Goal: Task Accomplishment & Management: Use online tool/utility

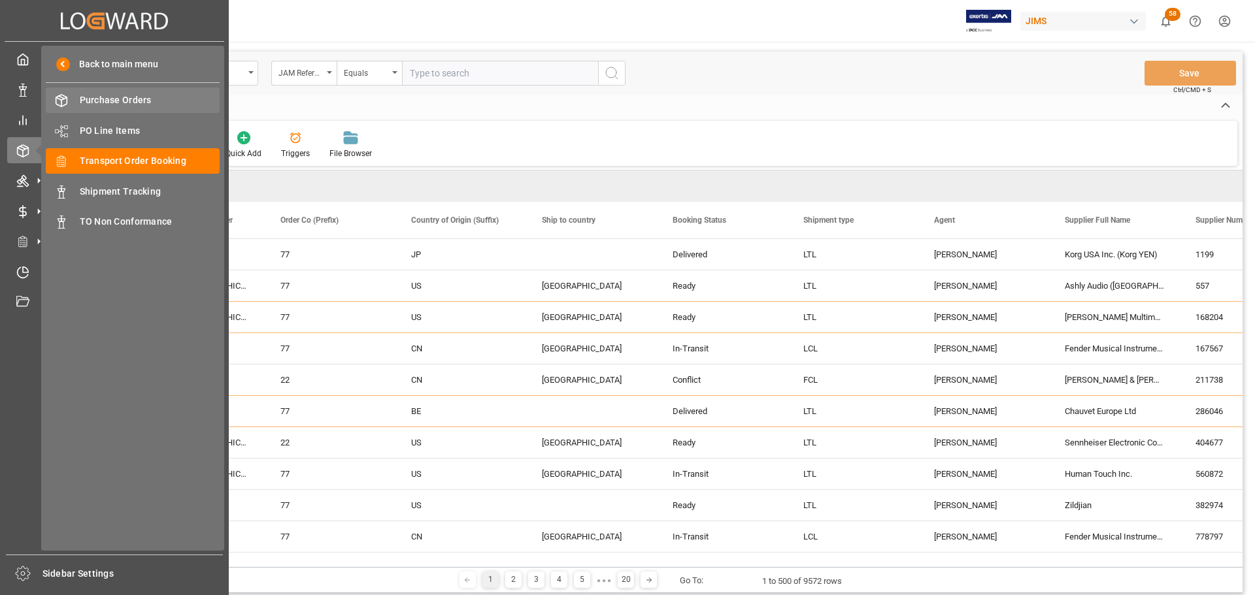
click at [103, 103] on span "Purchase Orders" at bounding box center [150, 100] width 140 height 14
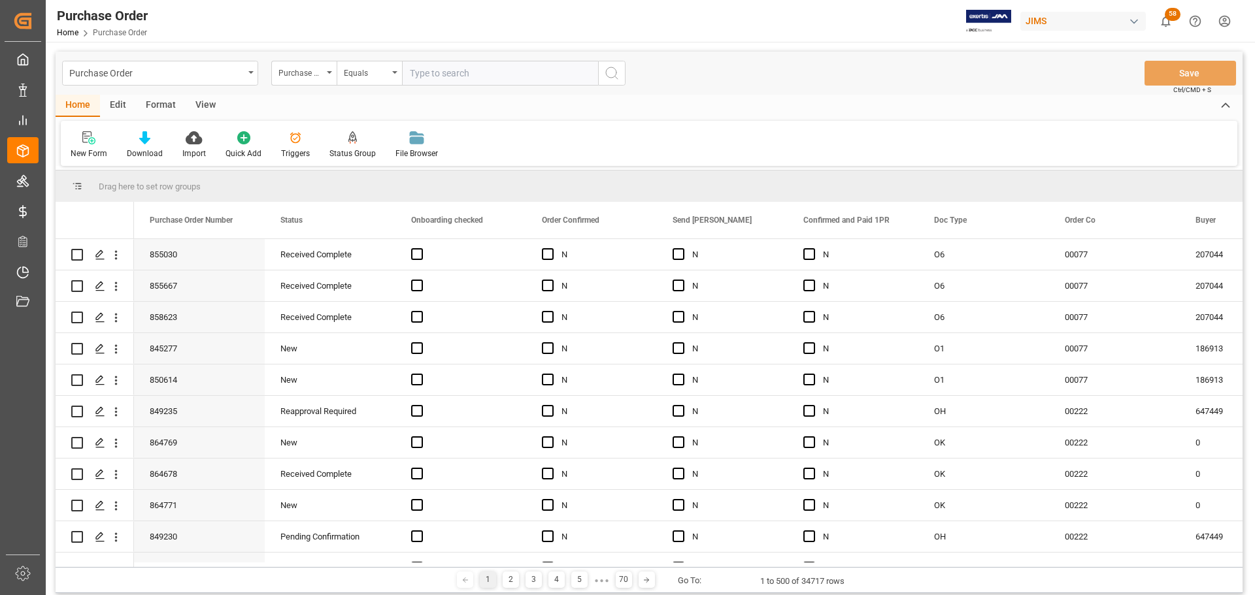
click at [448, 74] on input "text" at bounding box center [500, 73] width 196 height 25
paste input "864677"
type input "864677"
click at [610, 74] on icon "search button" at bounding box center [612, 73] width 16 height 16
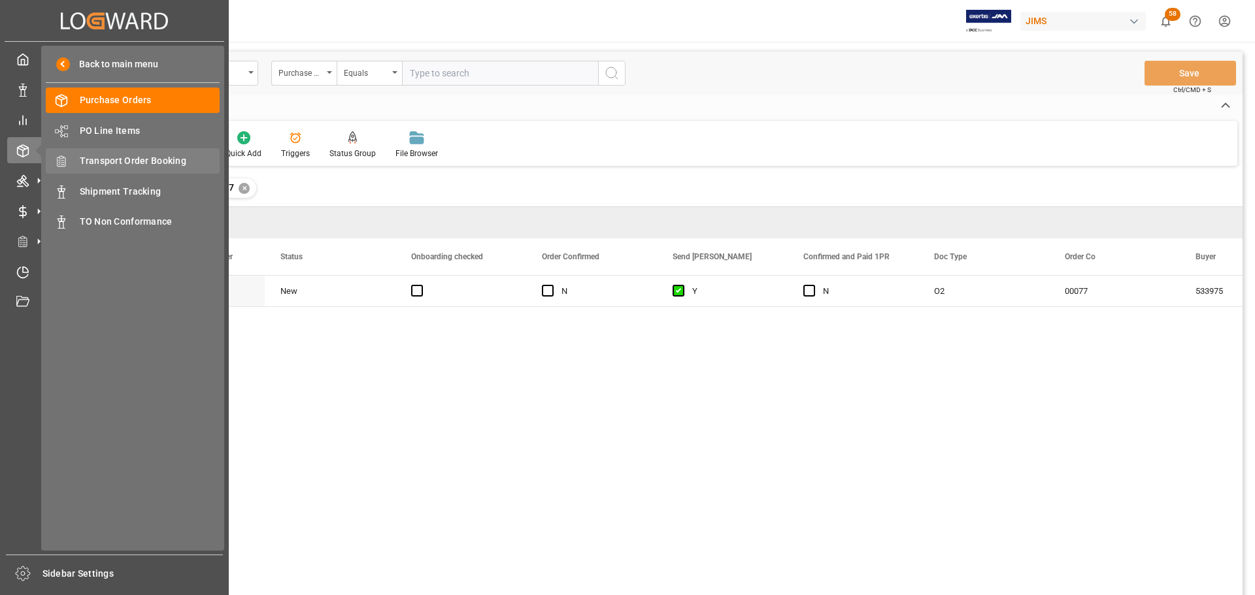
click at [139, 163] on span "Transport Order Booking" at bounding box center [150, 161] width 140 height 14
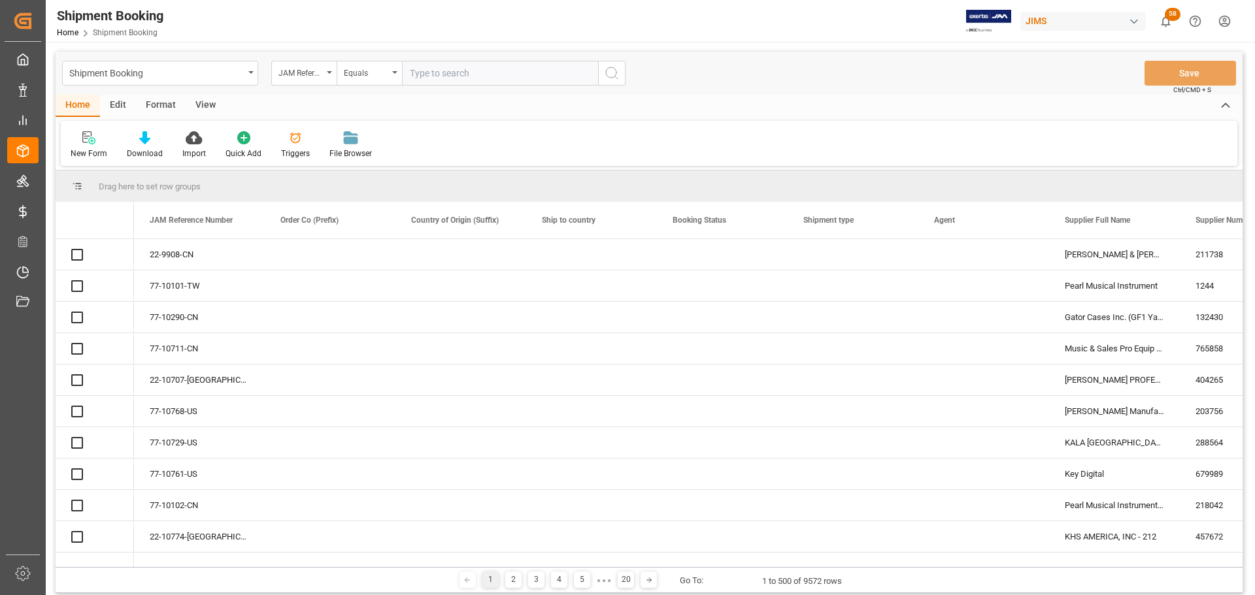
click at [465, 73] on input "text" at bounding box center [500, 73] width 196 height 25
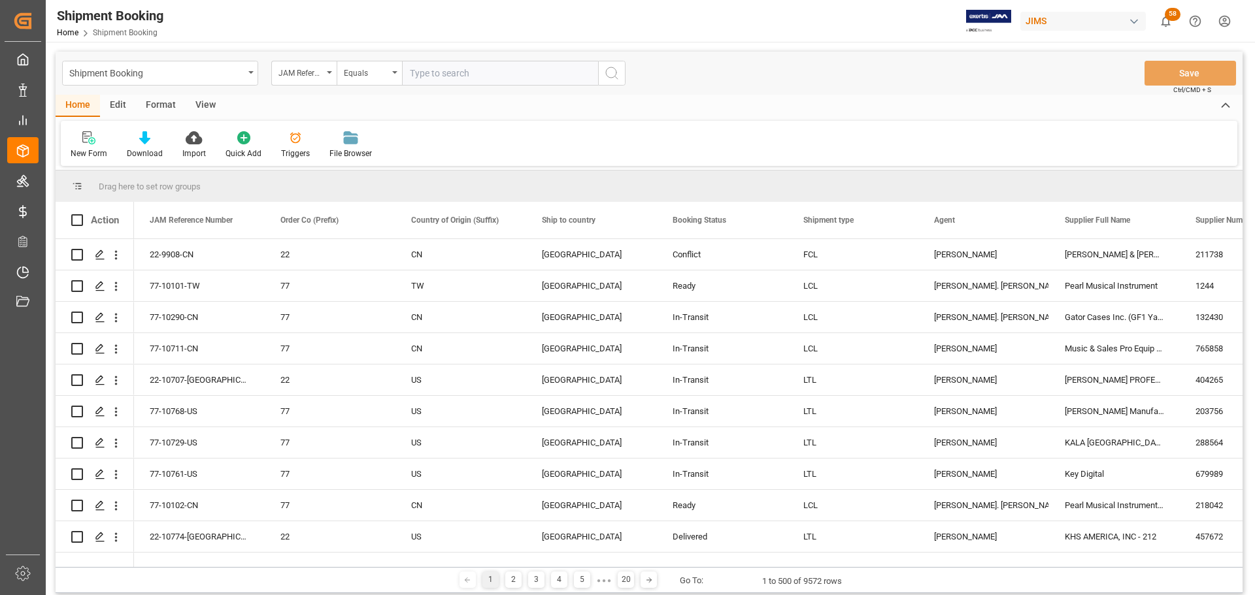
paste input "77-10172-US"
type input "77-10172-US"
drag, startPoint x: 604, startPoint y: 78, endPoint x: 274, endPoint y: 332, distance: 416.7
click at [605, 78] on icon "search button" at bounding box center [612, 73] width 16 height 16
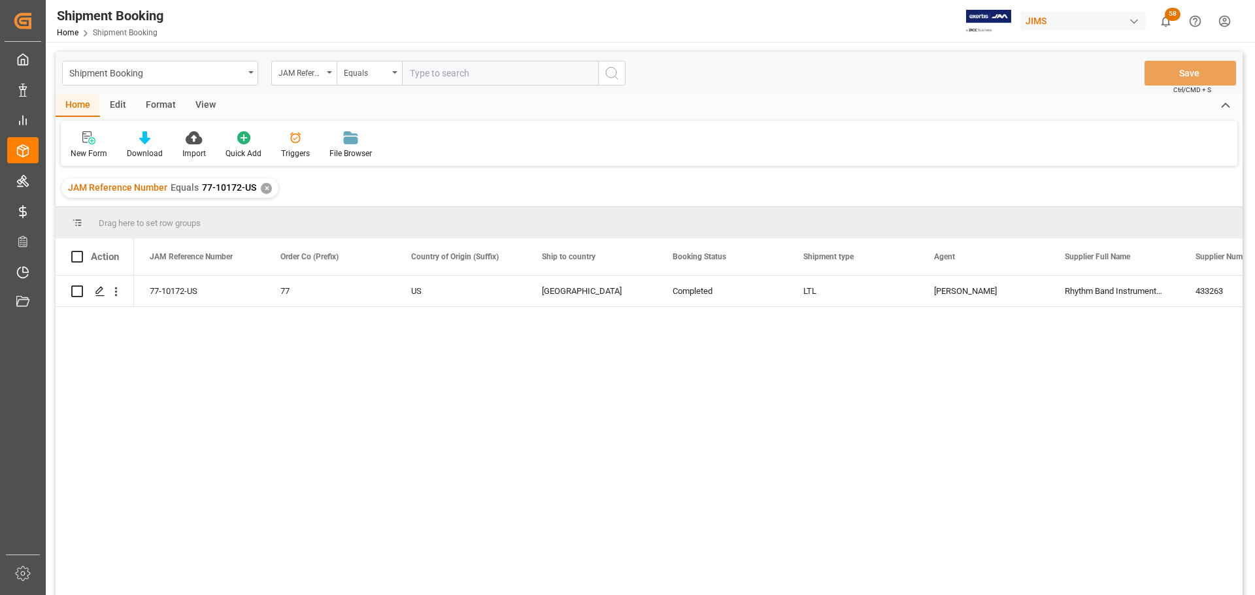
click at [266, 190] on div "✕" at bounding box center [266, 188] width 11 height 11
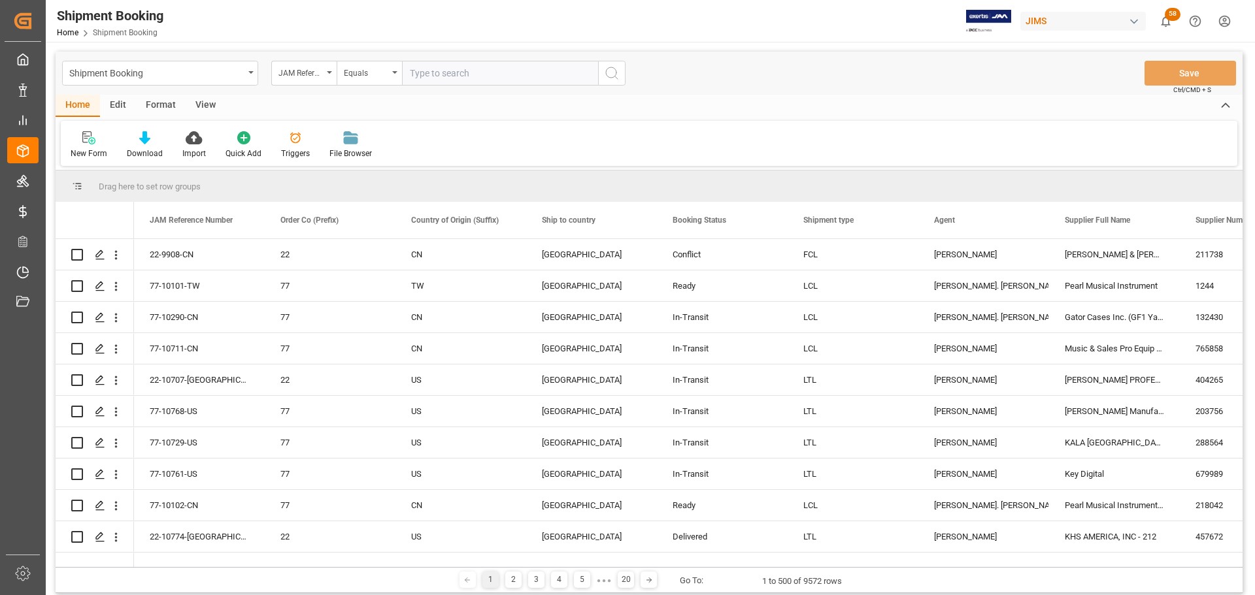
click at [442, 73] on input "text" at bounding box center [500, 73] width 196 height 25
paste input "77-10782-[GEOGRAPHIC_DATA]"
type input "77-10782-[GEOGRAPHIC_DATA]"
click at [618, 67] on icon "search button" at bounding box center [612, 73] width 16 height 16
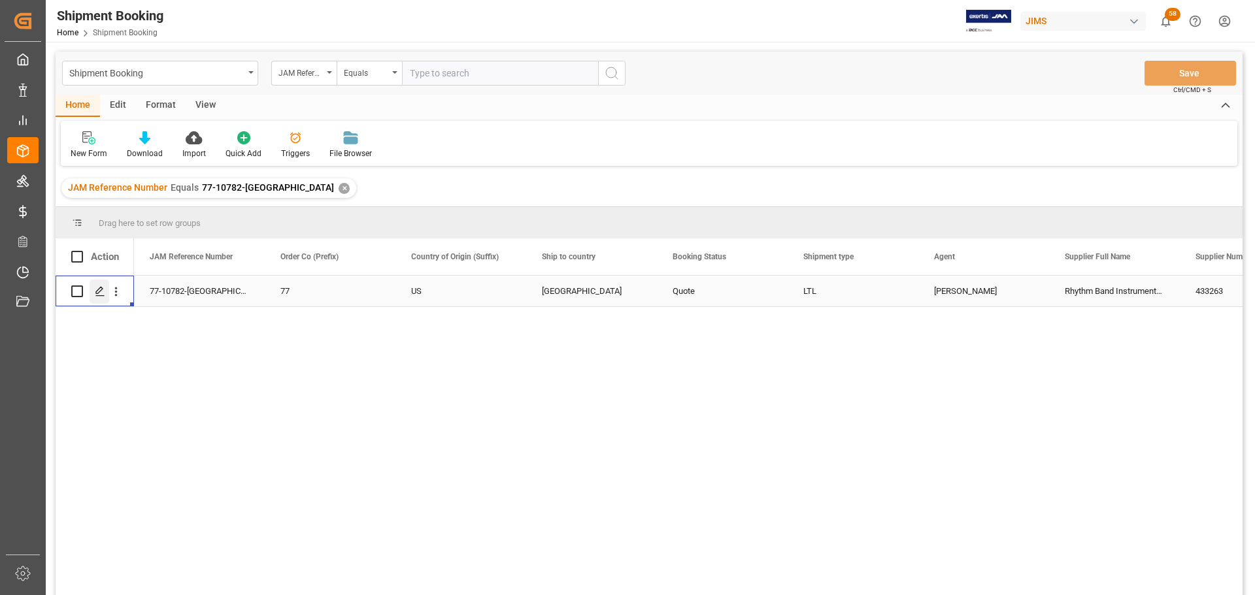
click at [95, 283] on div "Press SPACE to select this row." at bounding box center [100, 292] width 20 height 24
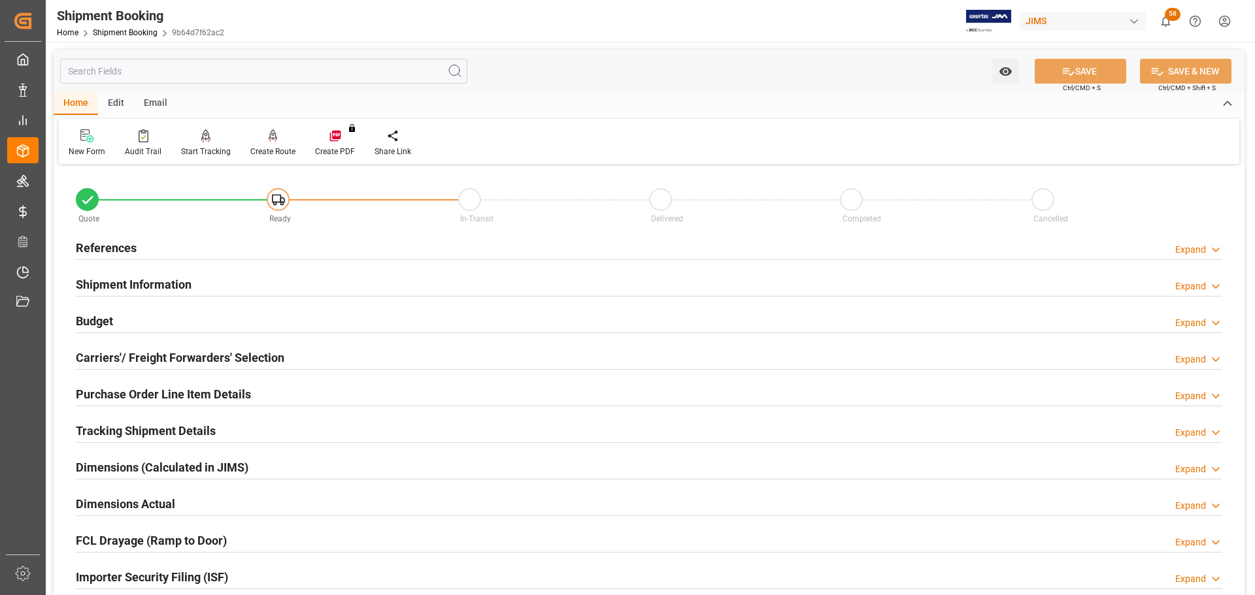
click at [218, 260] on div "References Expand" at bounding box center [649, 248] width 1165 height 37
click at [220, 256] on div "References Expand" at bounding box center [649, 247] width 1146 height 25
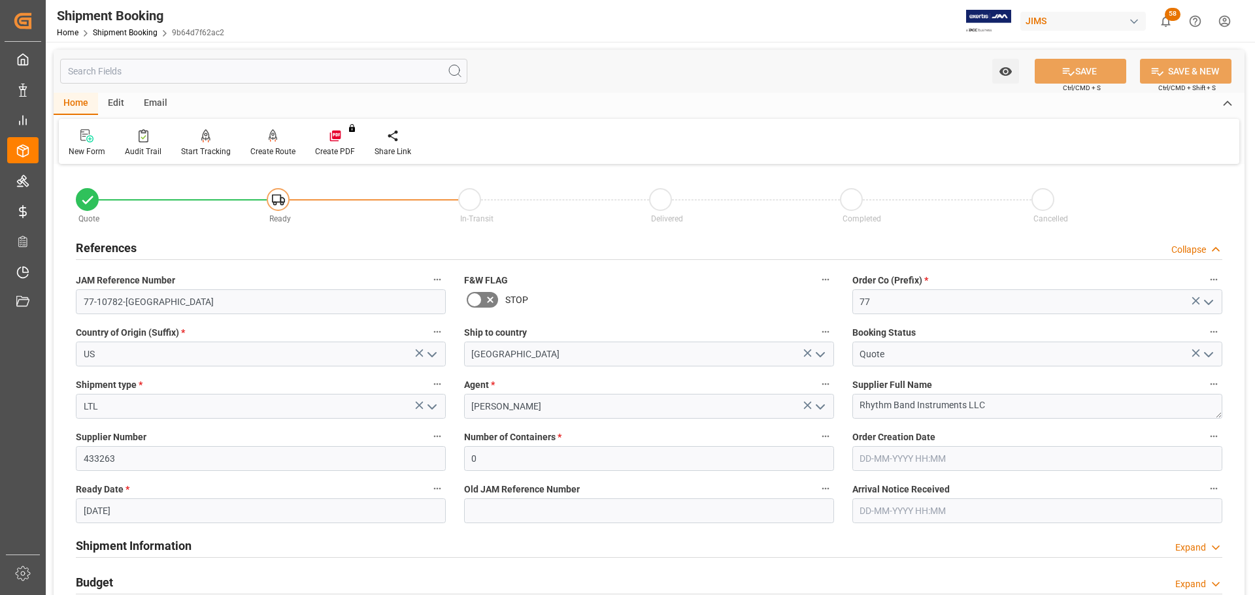
click at [224, 251] on div "References Collapse" at bounding box center [649, 247] width 1146 height 25
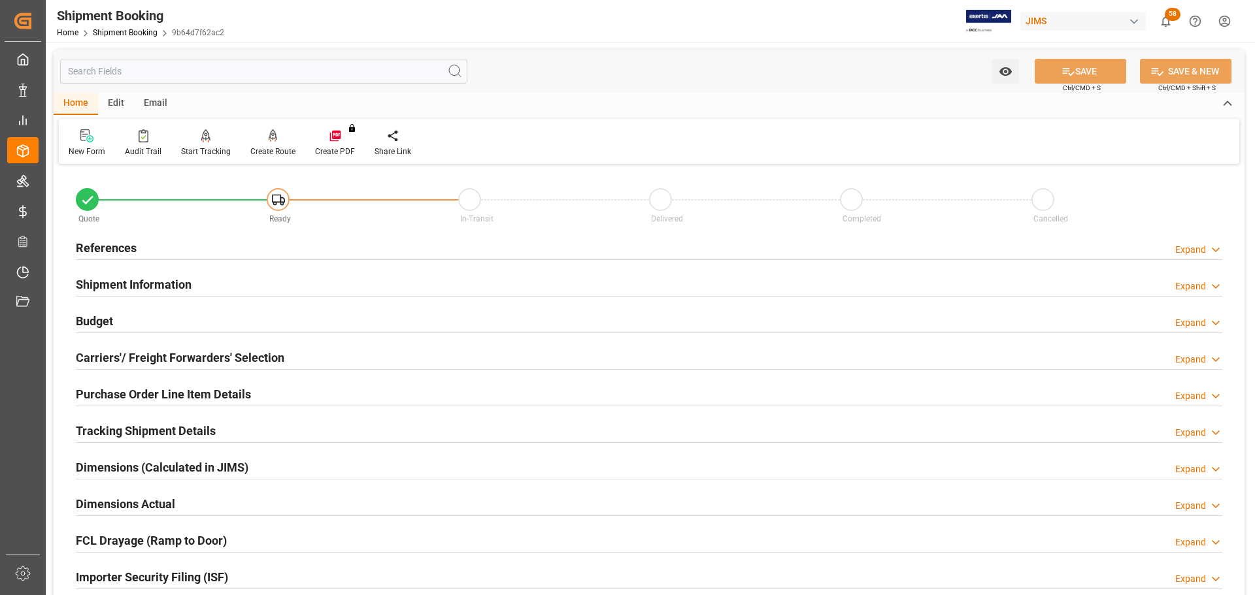
click at [205, 297] on div "Shipment Information Expand" at bounding box center [649, 285] width 1165 height 37
click at [207, 289] on div "Shipment Information Expand" at bounding box center [649, 283] width 1146 height 25
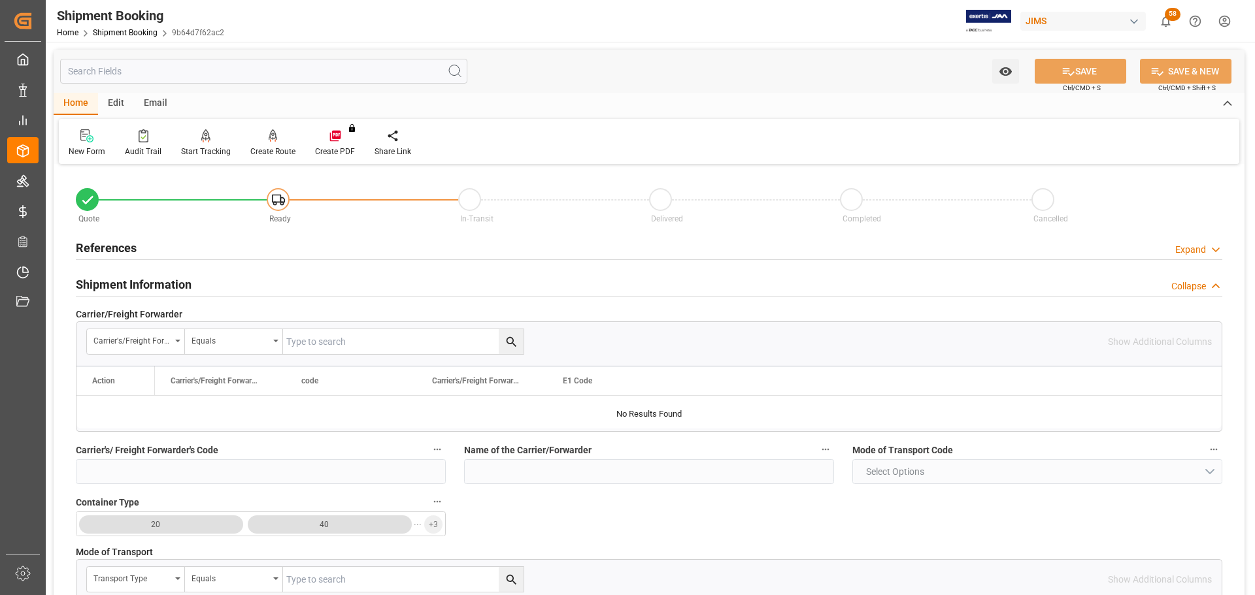
click at [210, 284] on div "Shipment Information Collapse" at bounding box center [649, 283] width 1146 height 25
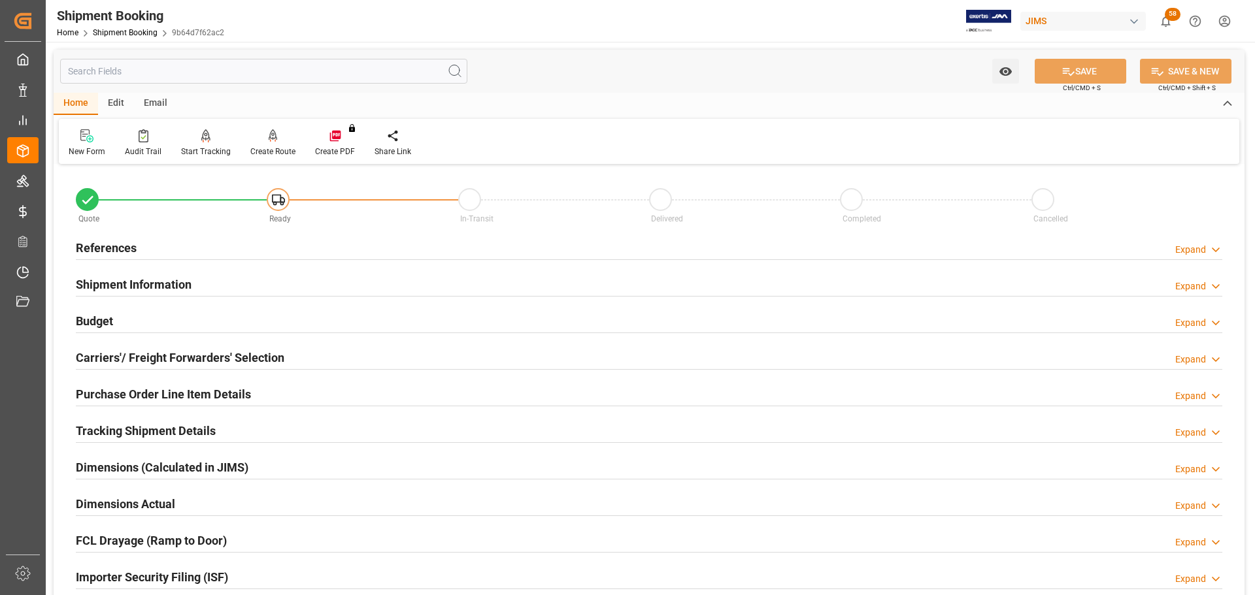
click at [186, 322] on div "Budget Expand" at bounding box center [649, 320] width 1146 height 25
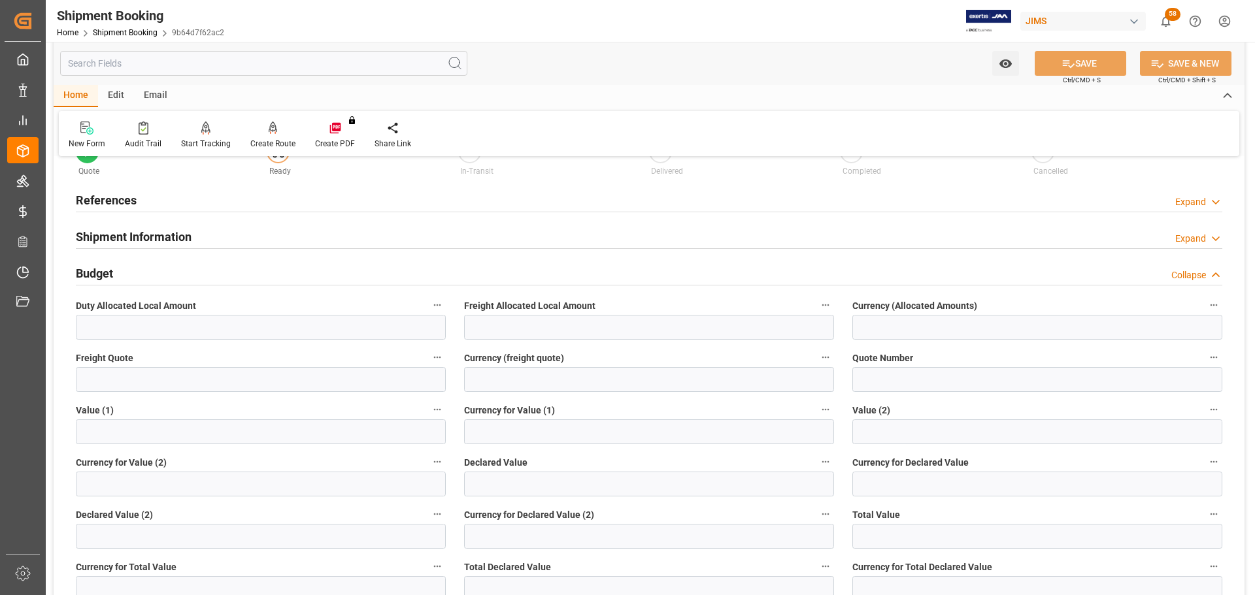
scroll to position [131, 0]
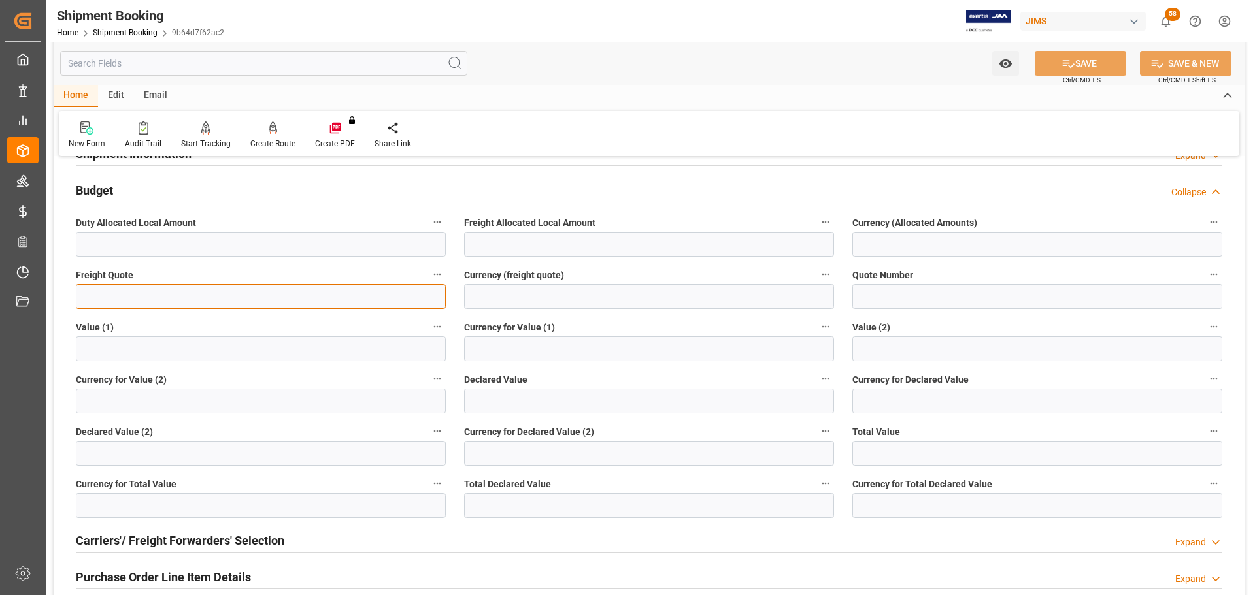
click at [208, 297] on input "text" at bounding box center [261, 296] width 370 height 25
click at [239, 288] on input "text" at bounding box center [261, 296] width 370 height 25
type input "1428.50"
click at [506, 295] on input at bounding box center [649, 296] width 370 height 25
type input "CAD"
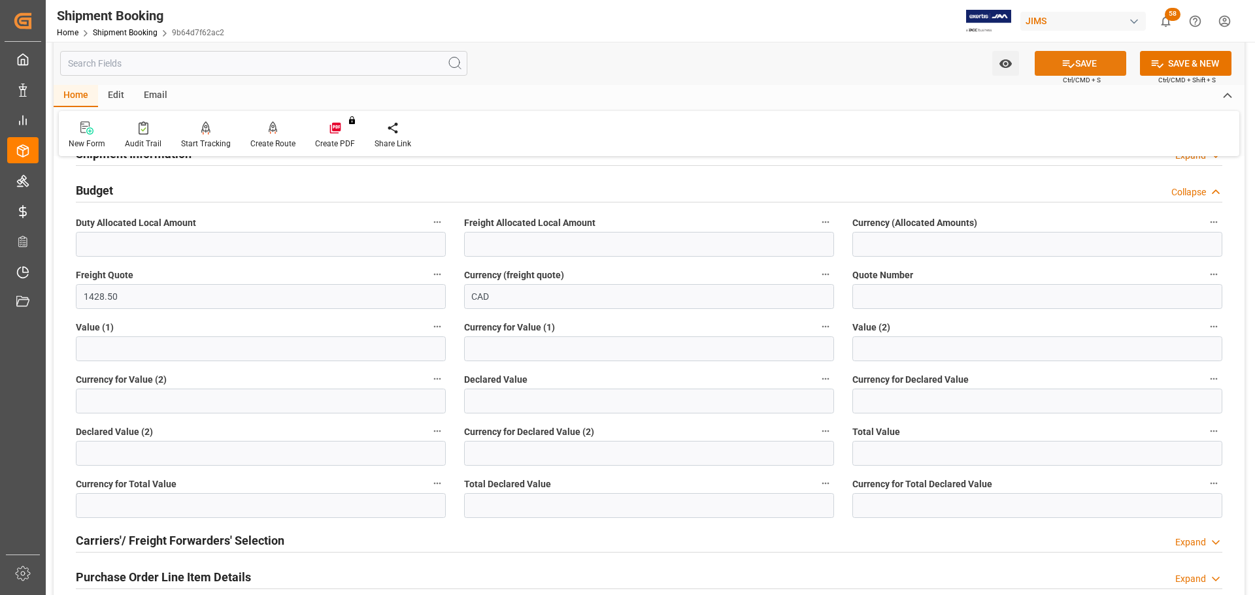
click at [1100, 59] on button "SAVE" at bounding box center [1079, 63] width 91 height 25
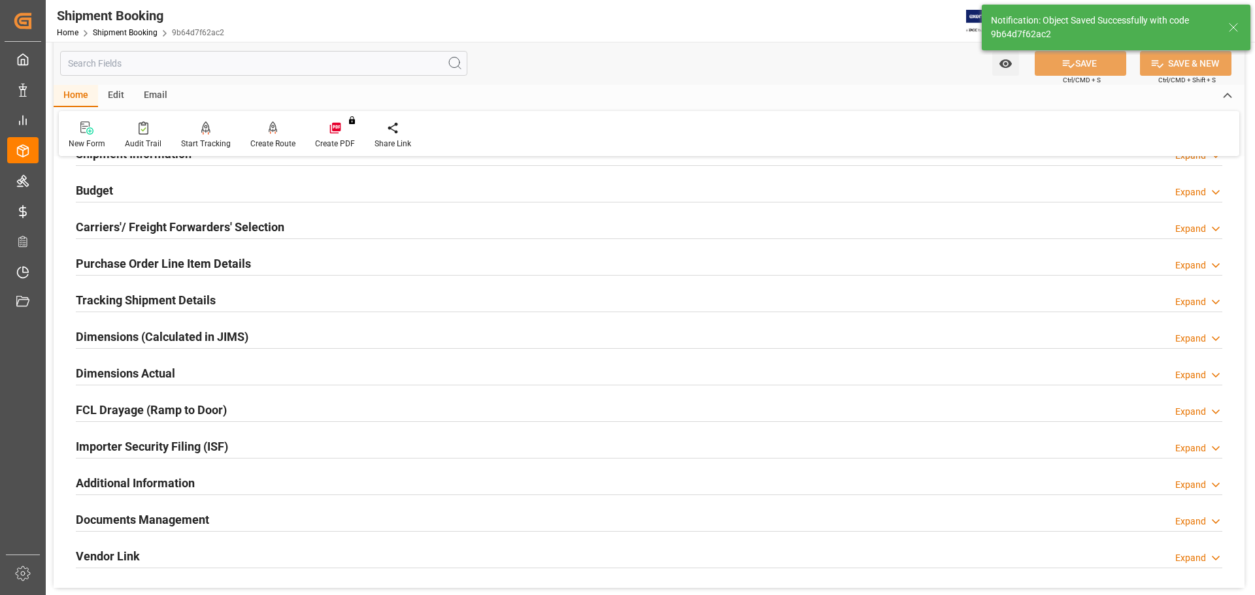
click at [150, 225] on h2 "Carriers'/ Freight Forwarders' Selection" at bounding box center [180, 227] width 208 height 18
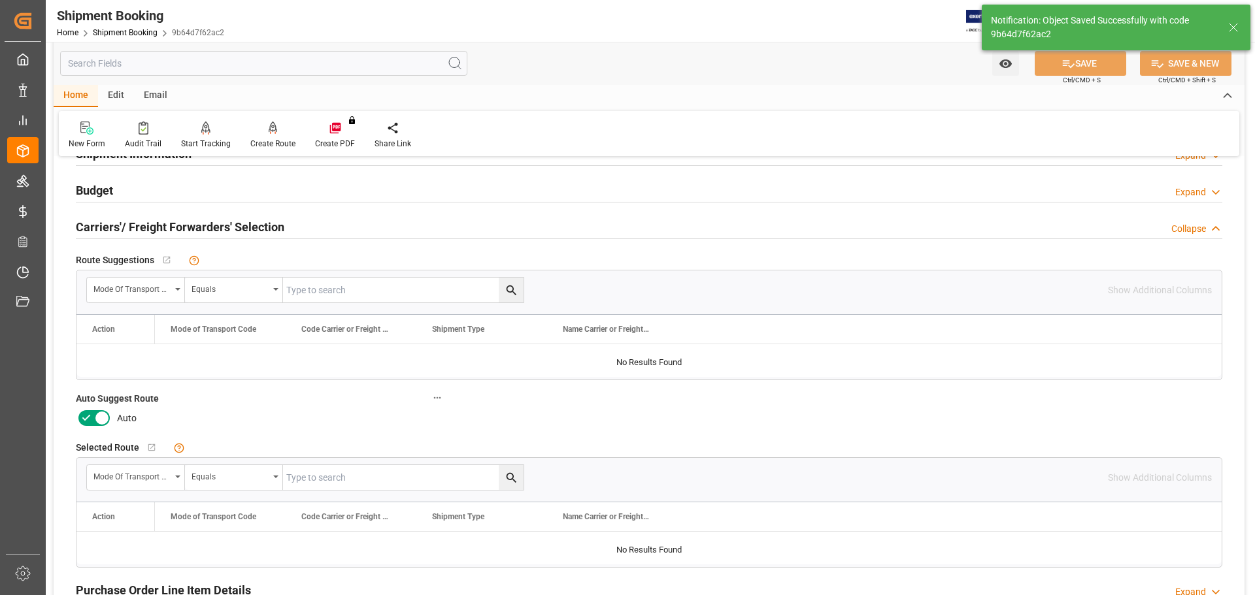
click at [182, 227] on h2 "Carriers'/ Freight Forwarders' Selection" at bounding box center [180, 227] width 208 height 18
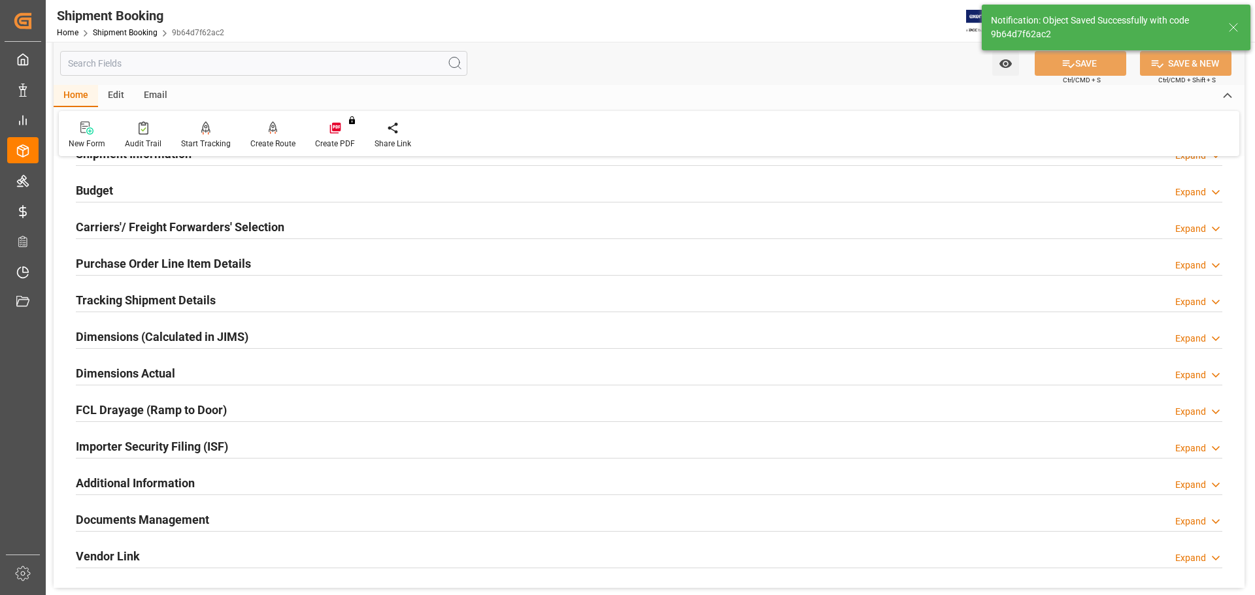
click at [205, 227] on h2 "Carriers'/ Freight Forwarders' Selection" at bounding box center [180, 227] width 208 height 18
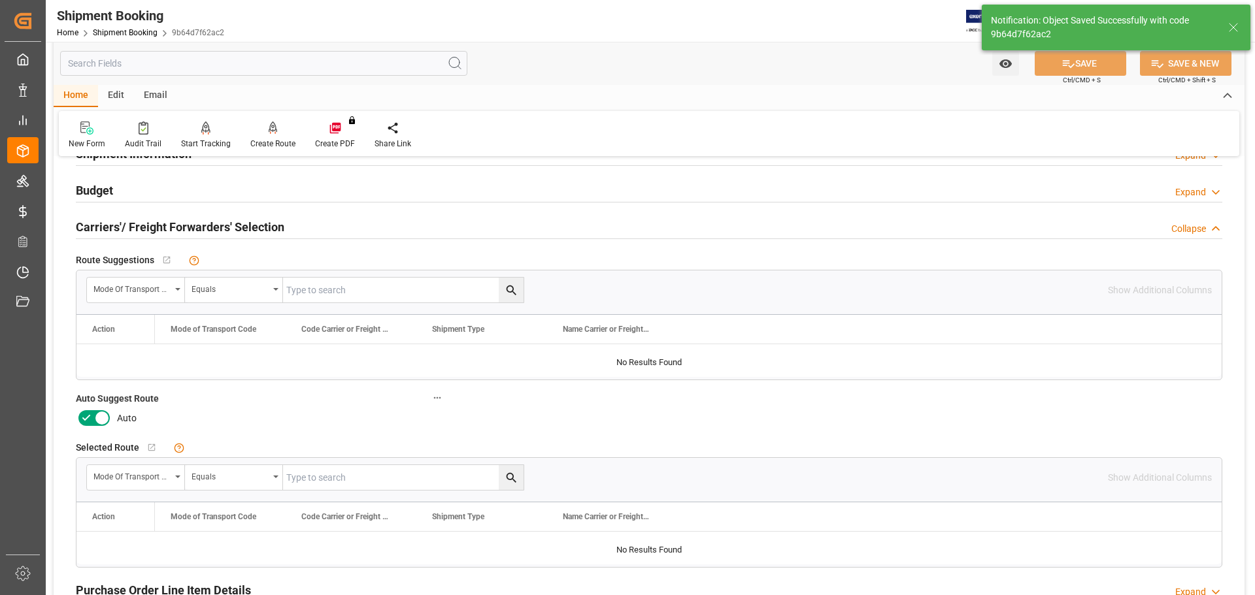
click at [96, 416] on icon at bounding box center [102, 418] width 16 height 16
click at [0, 0] on input "checkbox" at bounding box center [0, 0] width 0 height 0
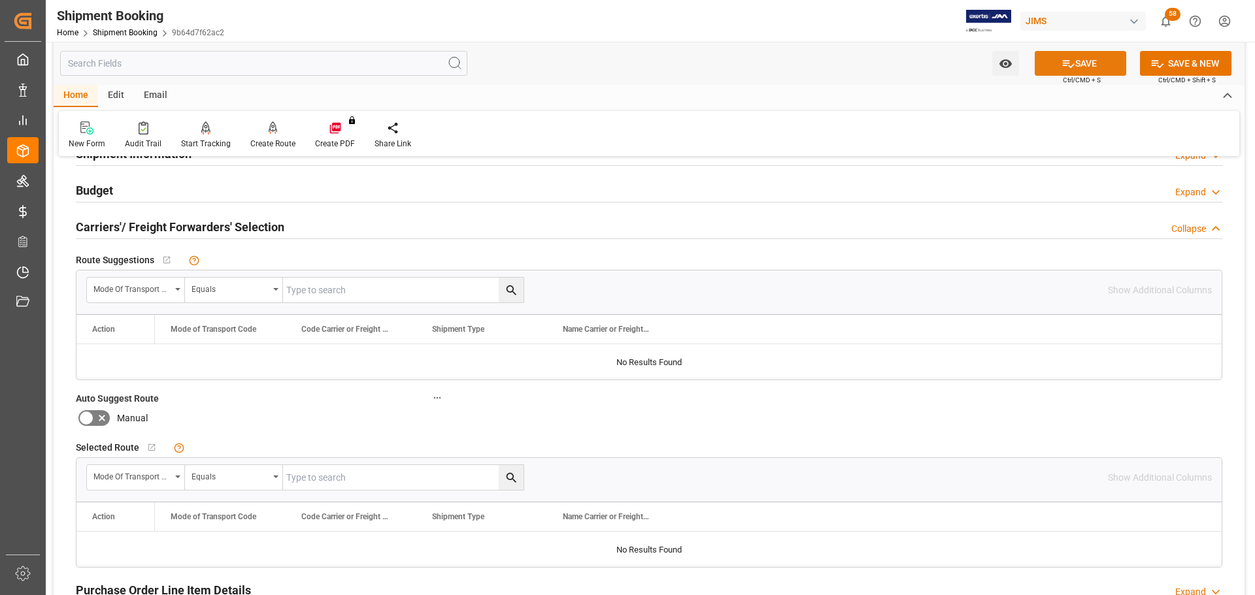
click at [1093, 57] on button "SAVE" at bounding box center [1079, 63] width 91 height 25
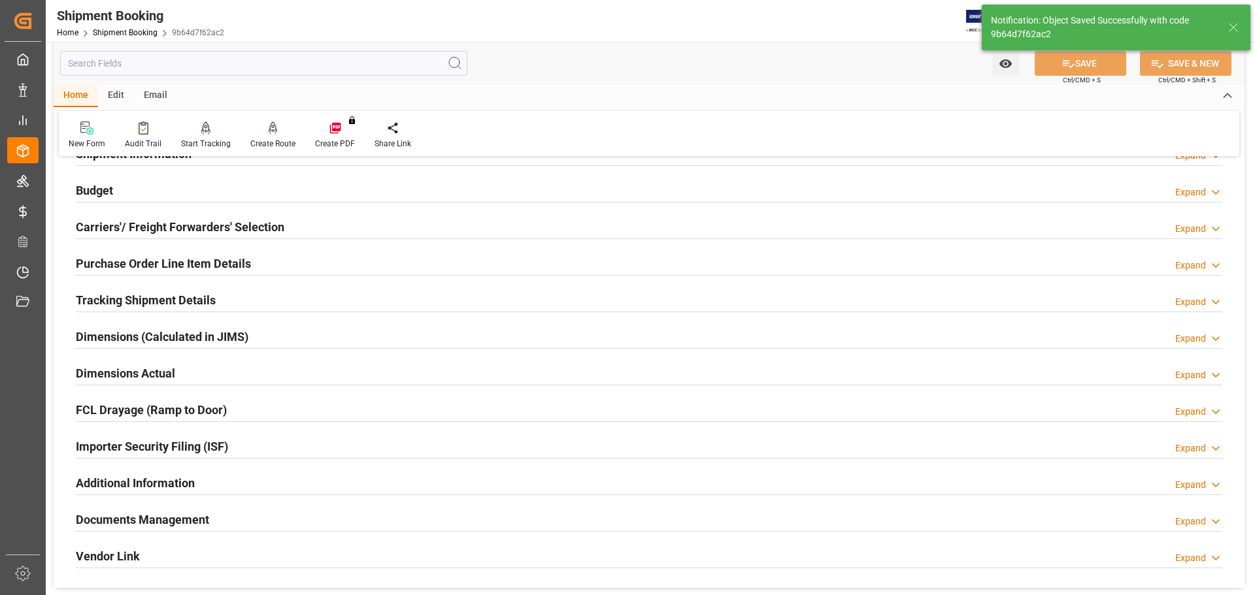
scroll to position [0, 0]
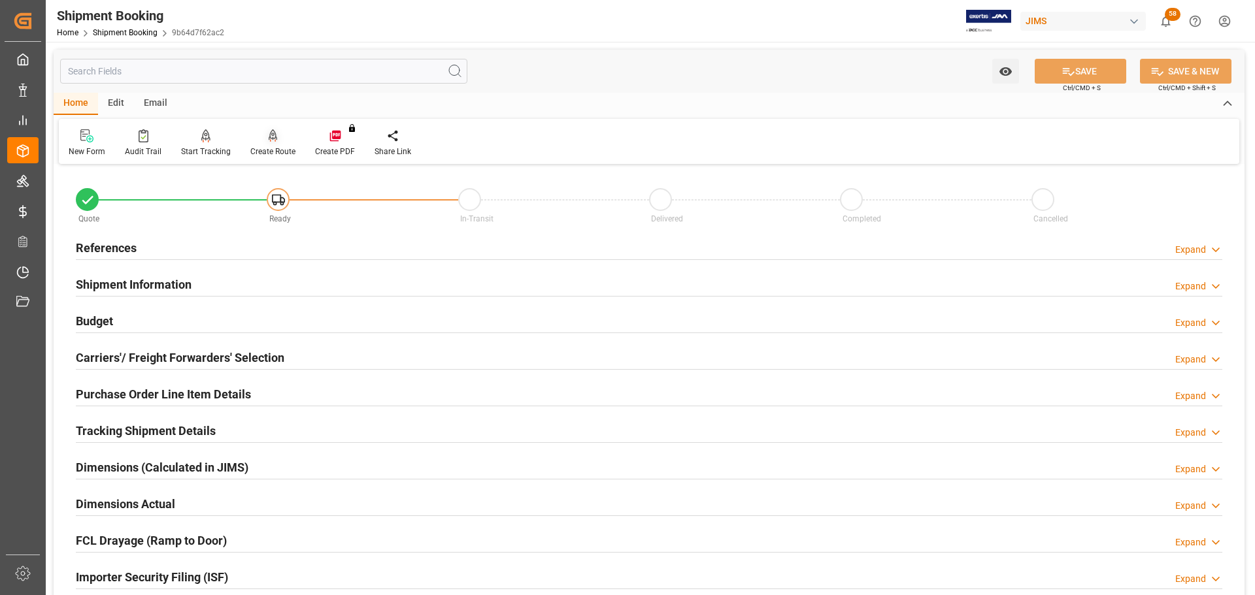
click at [269, 140] on icon at bounding box center [273, 135] width 9 height 13
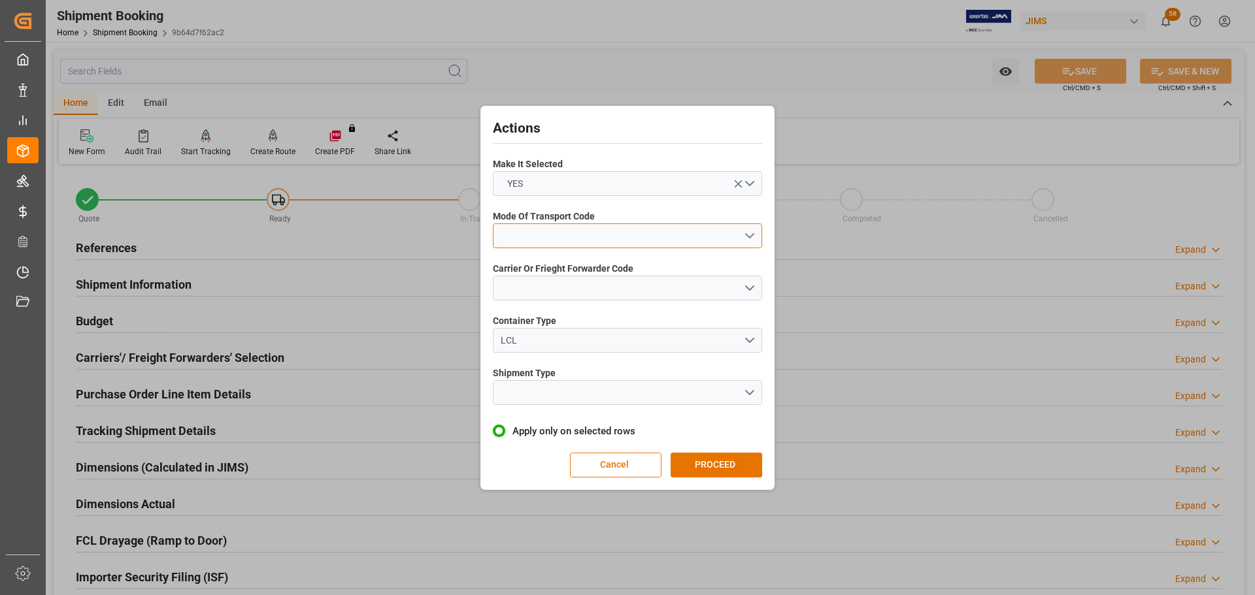
click at [530, 224] on button "open menu" at bounding box center [627, 235] width 269 height 25
click at [551, 297] on div "3- TRUCKR" at bounding box center [627, 293] width 268 height 27
click at [551, 285] on button "open menu" at bounding box center [627, 288] width 269 height 25
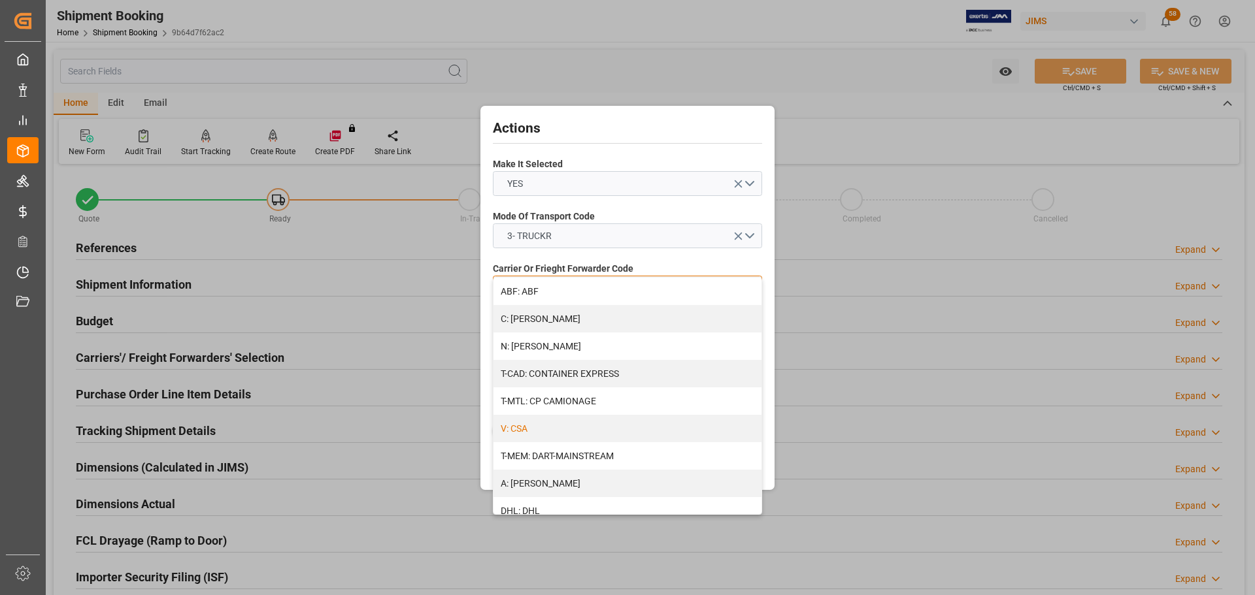
click at [537, 428] on div "V: CSA" at bounding box center [627, 428] width 268 height 27
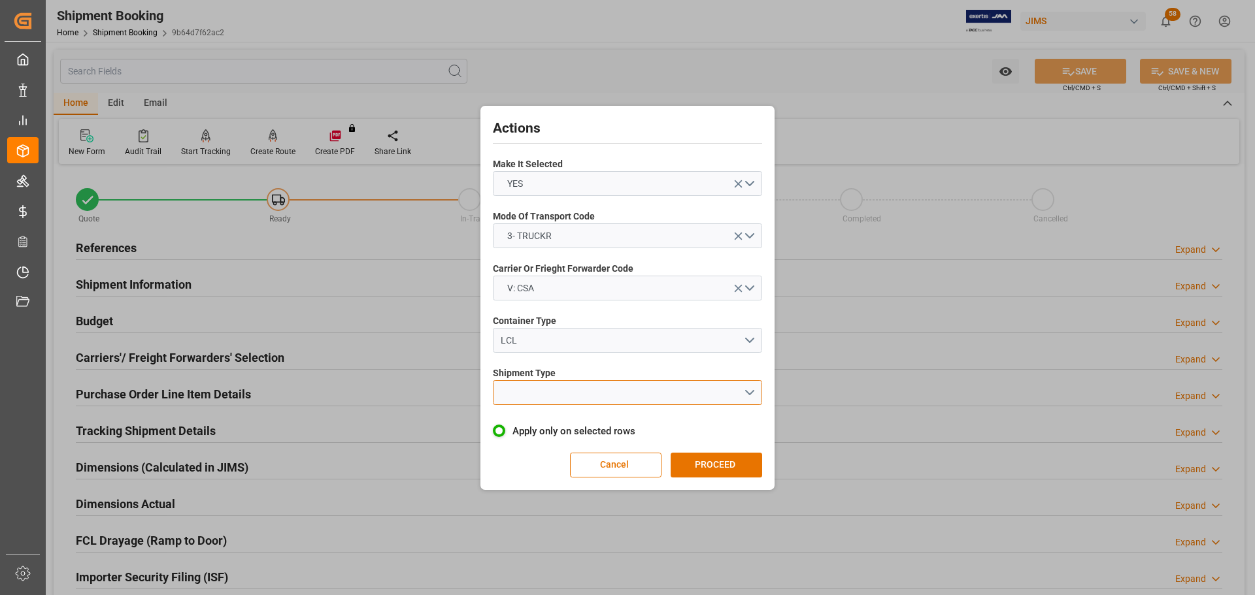
click at [542, 393] on button "open menu" at bounding box center [627, 392] width 269 height 25
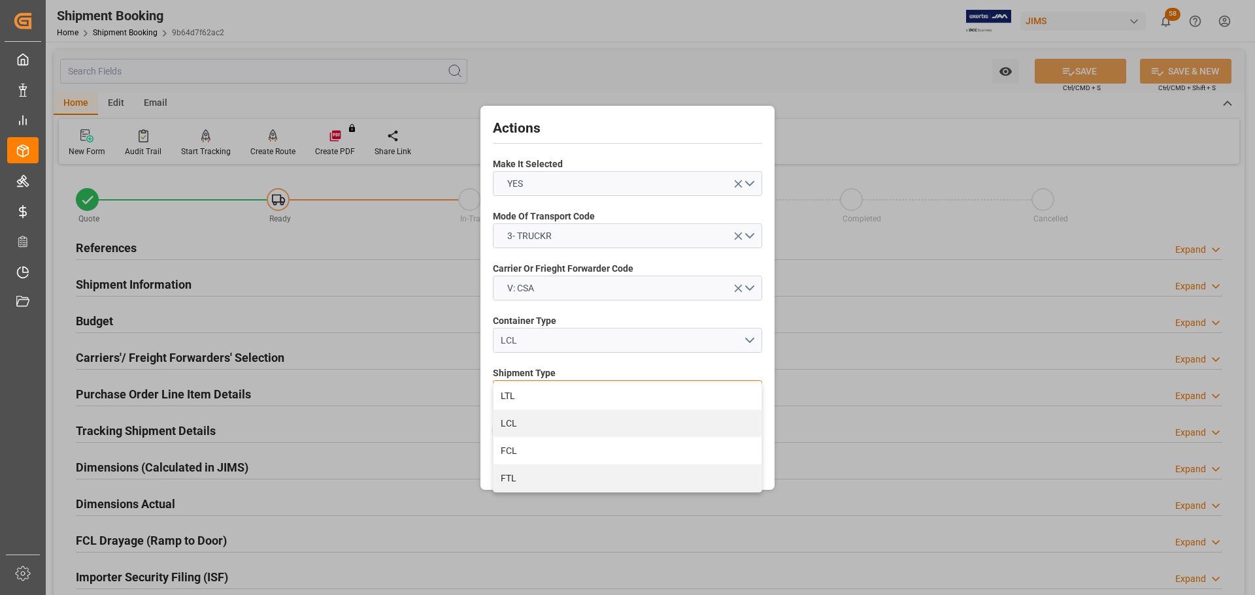
click at [542, 393] on div "LTL" at bounding box center [627, 395] width 268 height 27
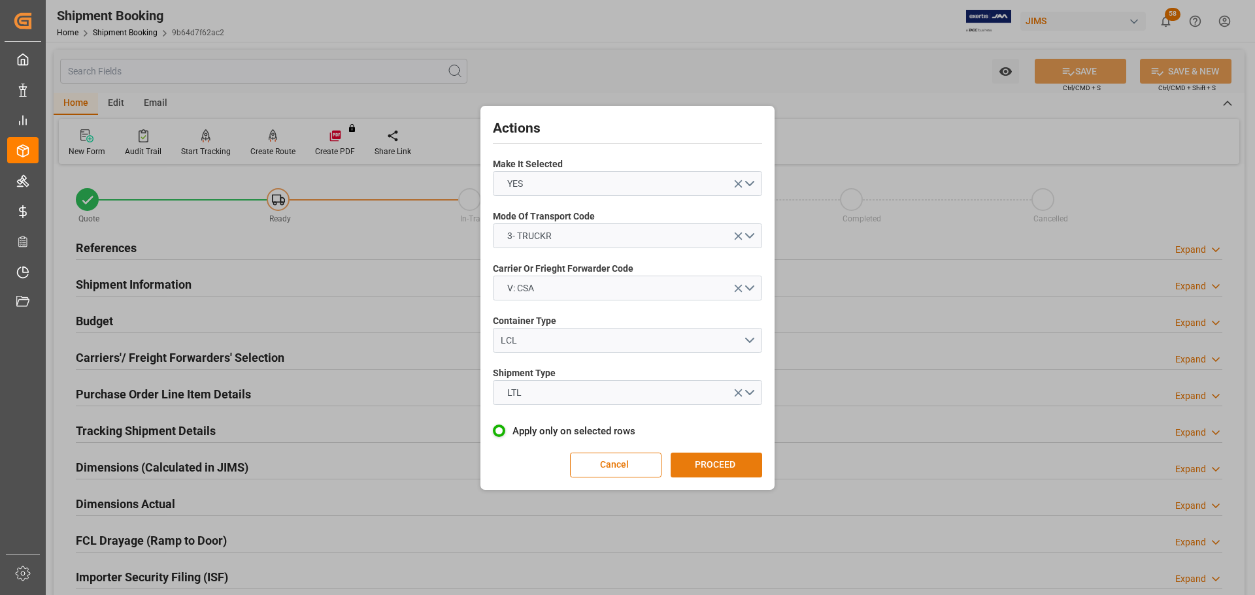
click at [698, 454] on button "PROCEED" at bounding box center [715, 465] width 91 height 25
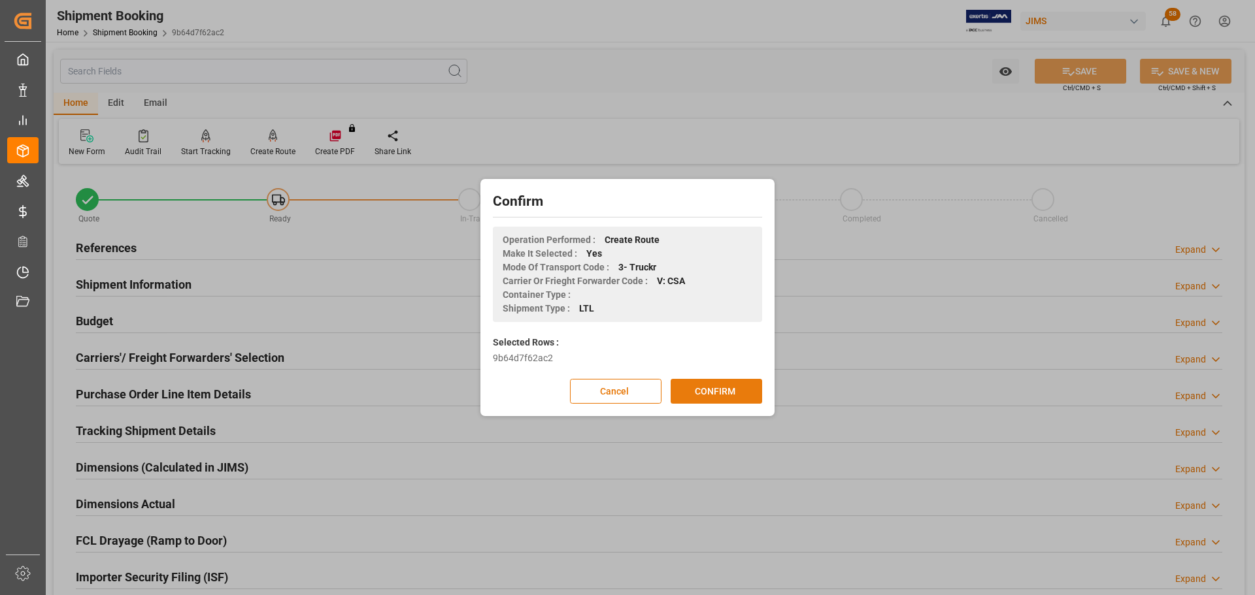
click at [723, 393] on button "CONFIRM" at bounding box center [715, 391] width 91 height 25
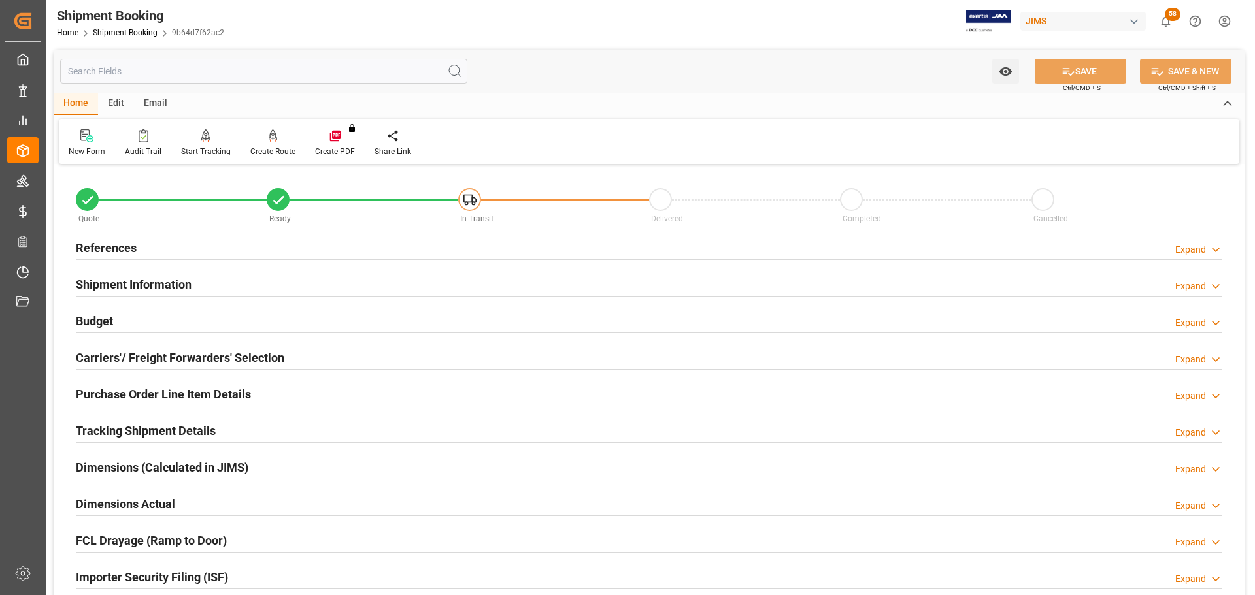
click at [106, 252] on h2 "References" at bounding box center [106, 248] width 61 height 18
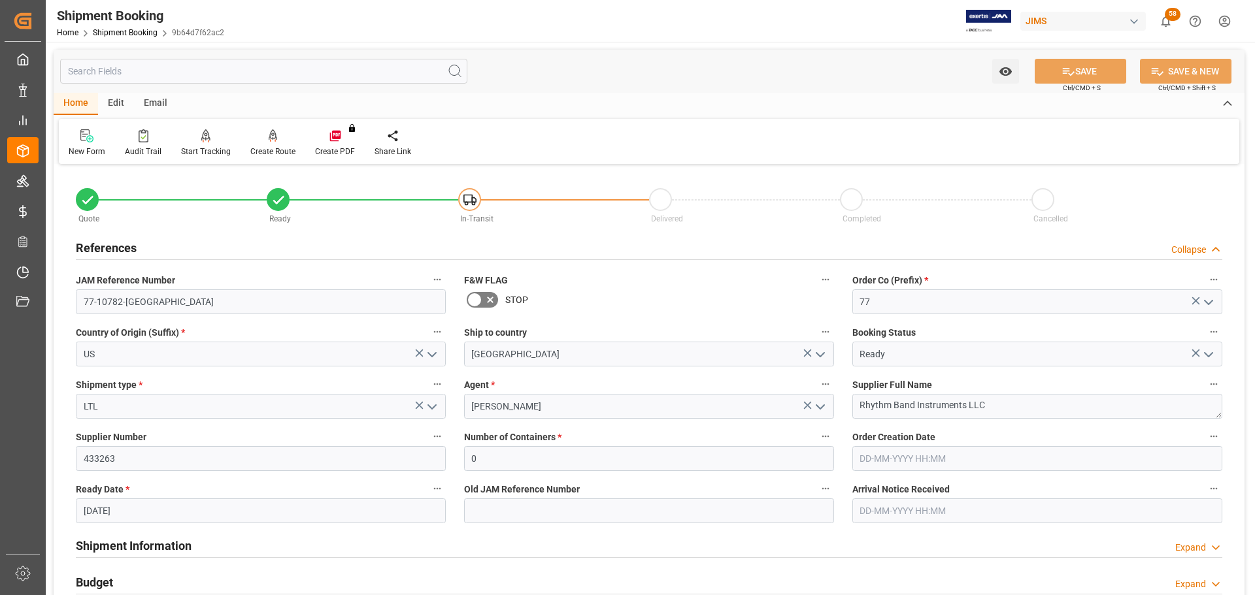
click at [214, 248] on div "References Collapse" at bounding box center [649, 247] width 1146 height 25
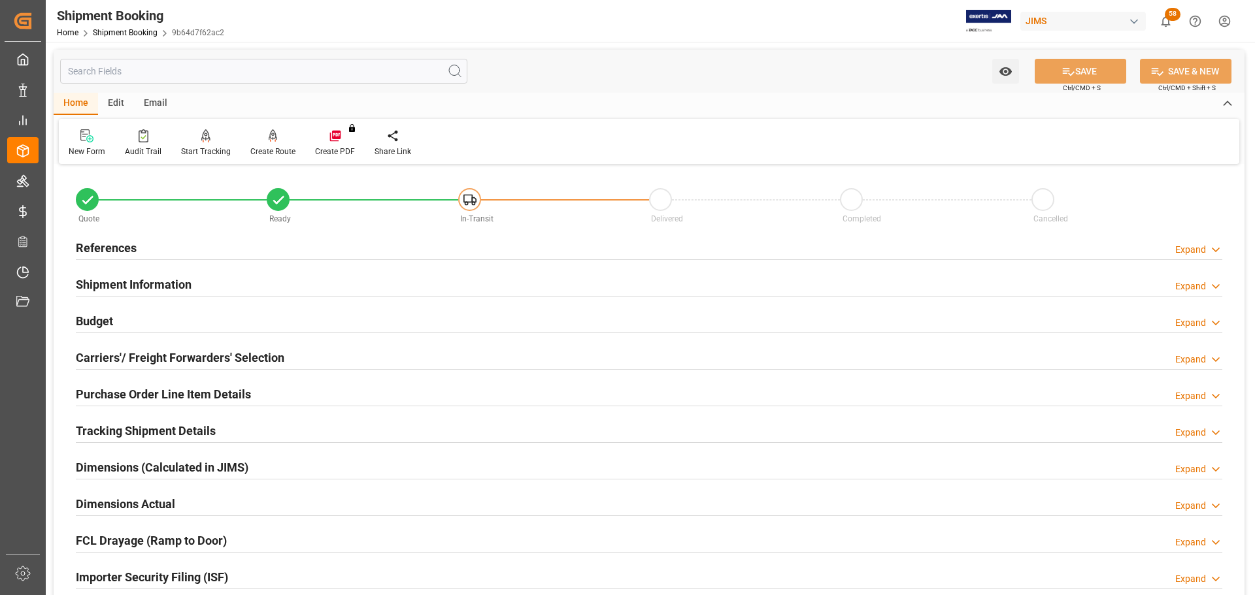
click at [202, 281] on div "Shipment Information Expand" at bounding box center [649, 283] width 1146 height 25
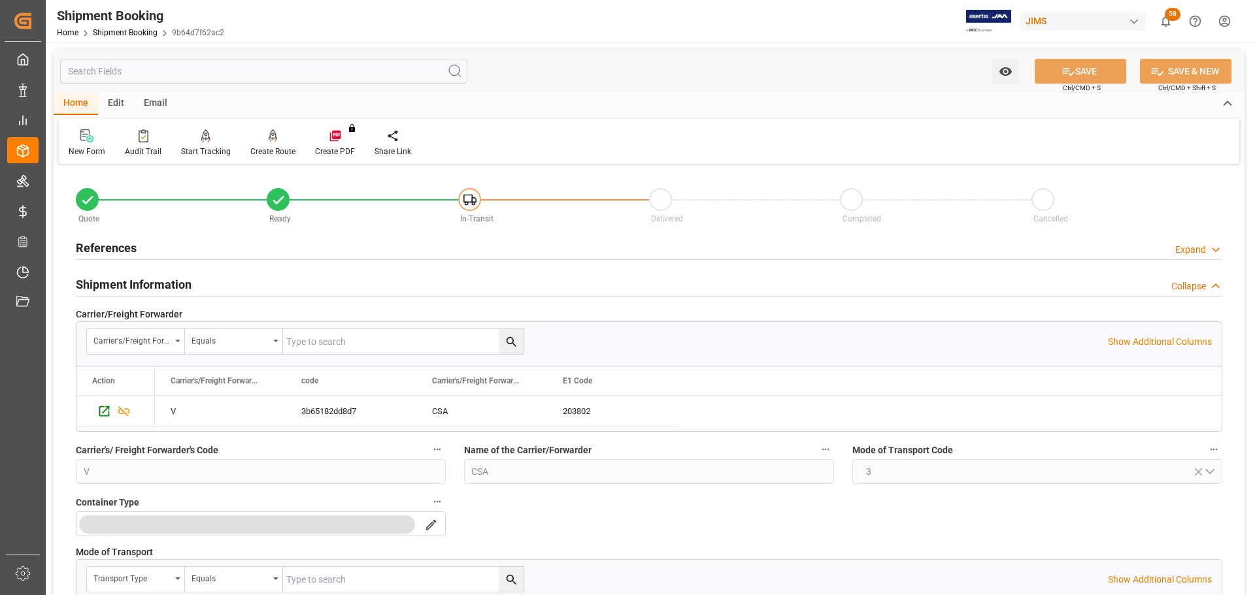
click at [201, 281] on div "Shipment Information Collapse" at bounding box center [649, 283] width 1146 height 25
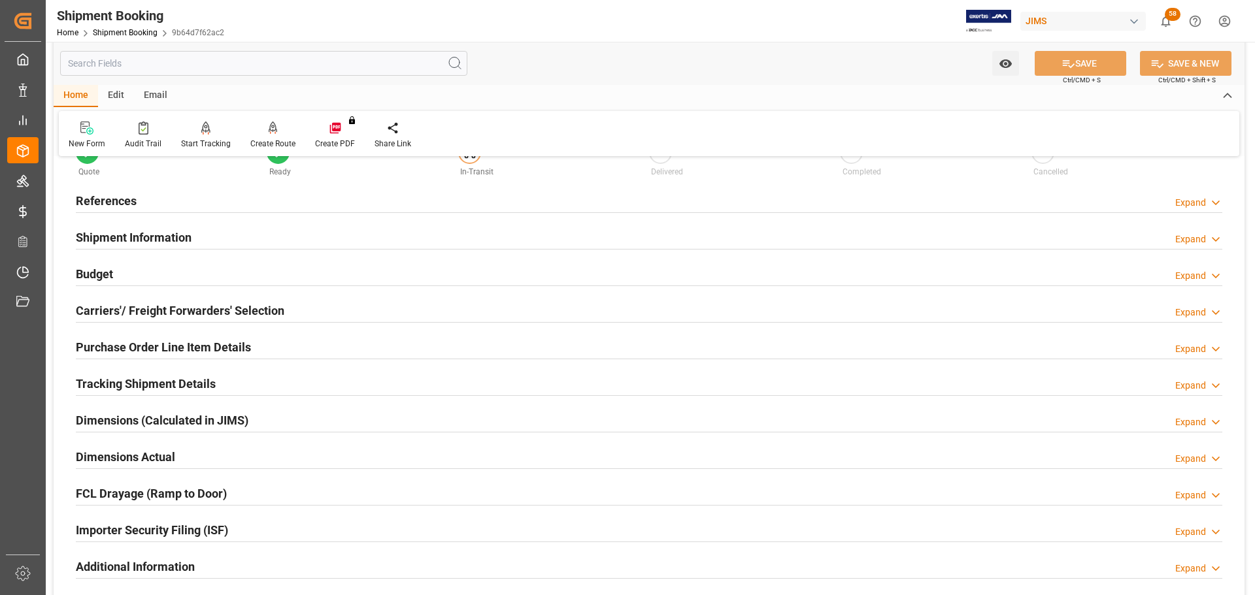
scroll to position [65, 0]
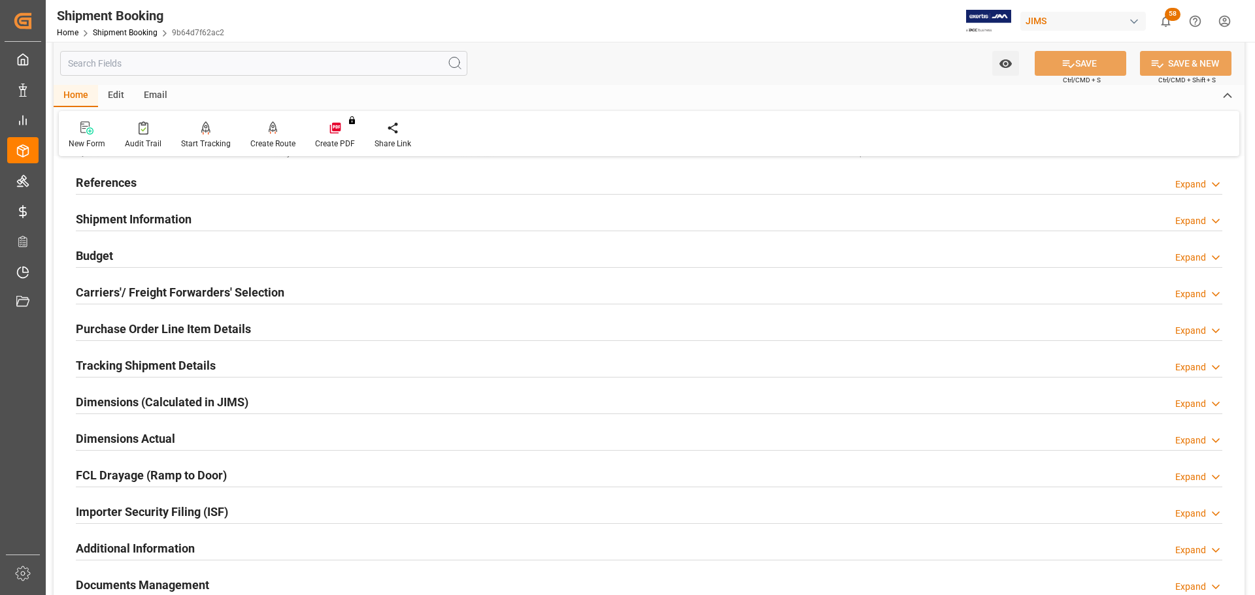
click at [195, 261] on div "Budget Expand" at bounding box center [649, 254] width 1146 height 25
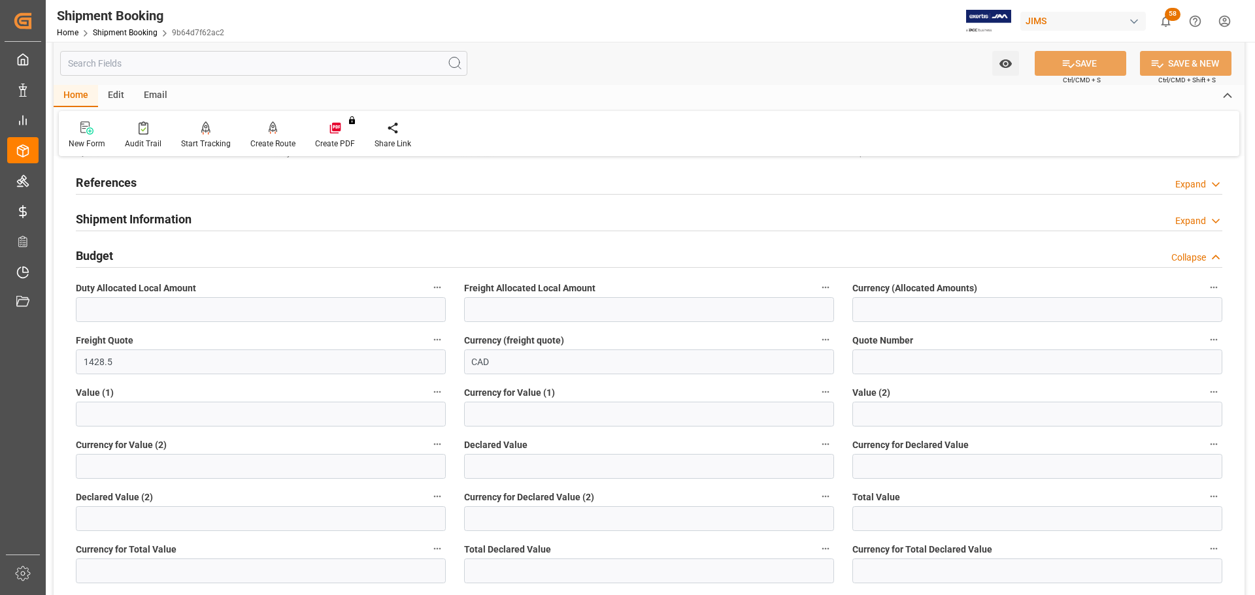
click at [199, 254] on div "Budget Collapse" at bounding box center [649, 254] width 1146 height 25
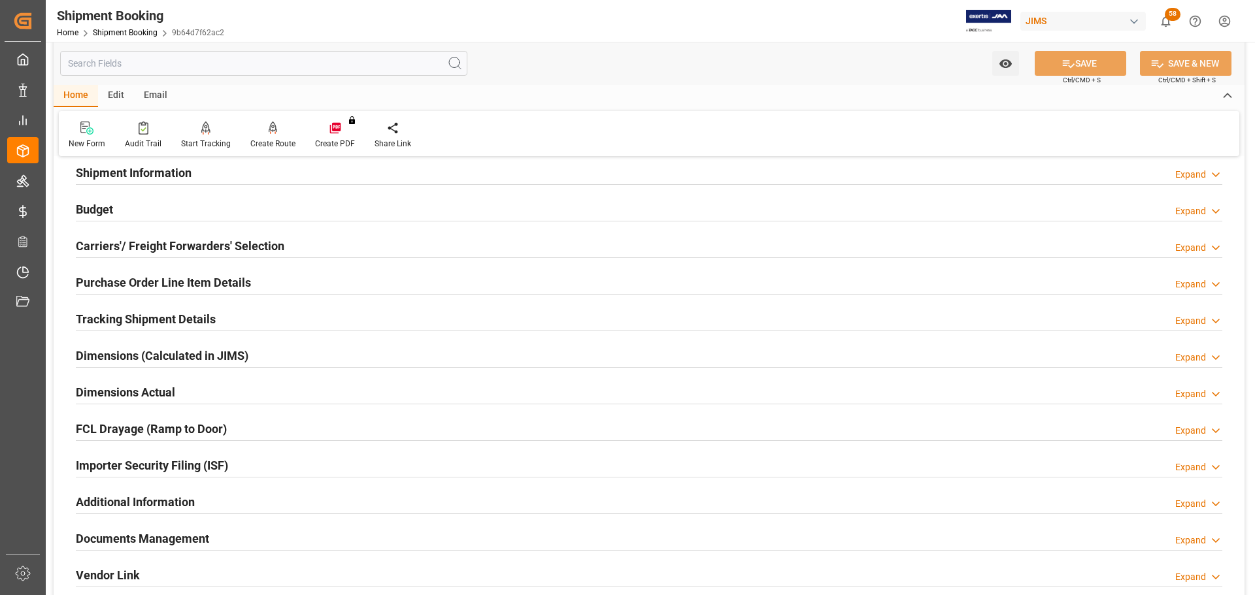
scroll to position [131, 0]
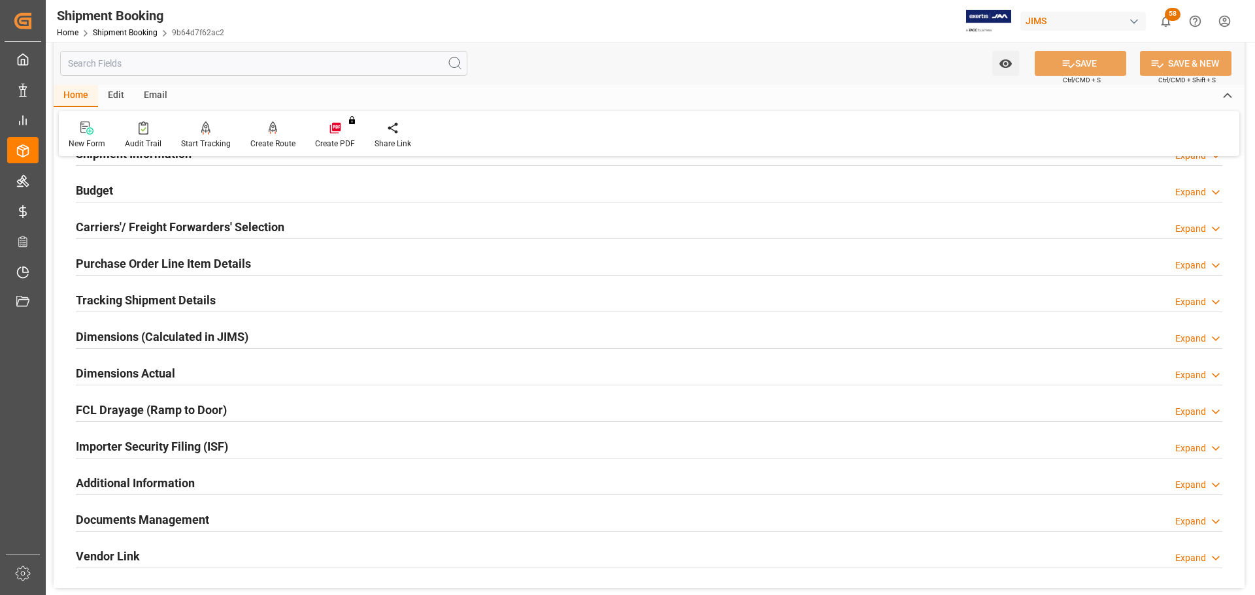
click at [214, 230] on h2 "Carriers'/ Freight Forwarders' Selection" at bounding box center [180, 227] width 208 height 18
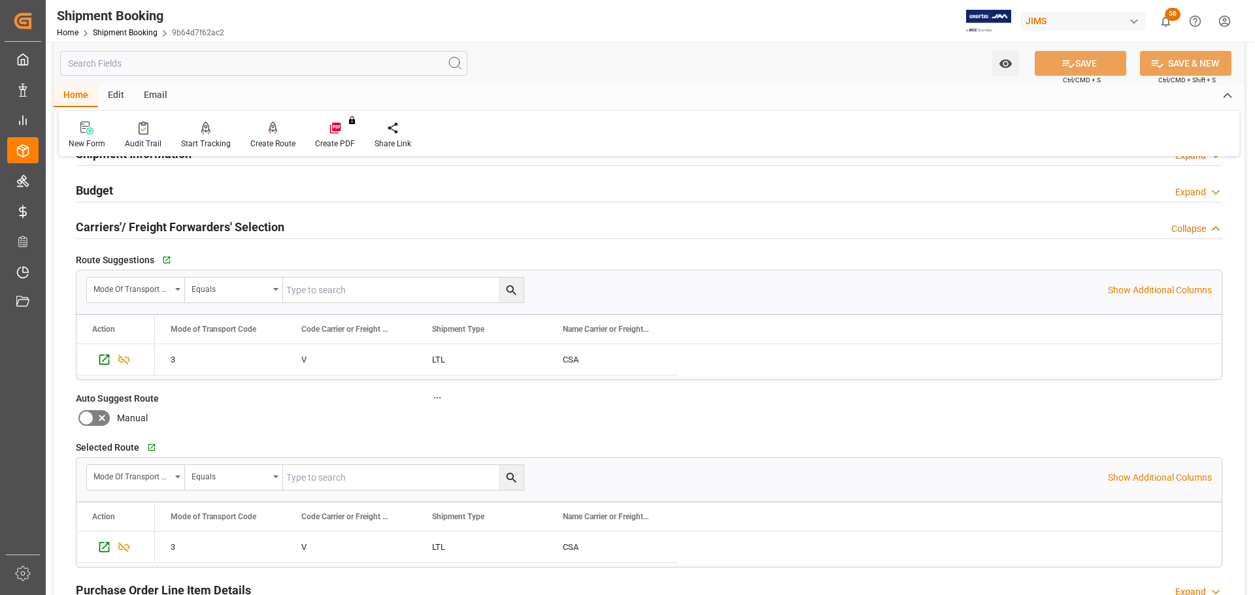
click at [236, 227] on h2 "Carriers'/ Freight Forwarders' Selection" at bounding box center [180, 227] width 208 height 18
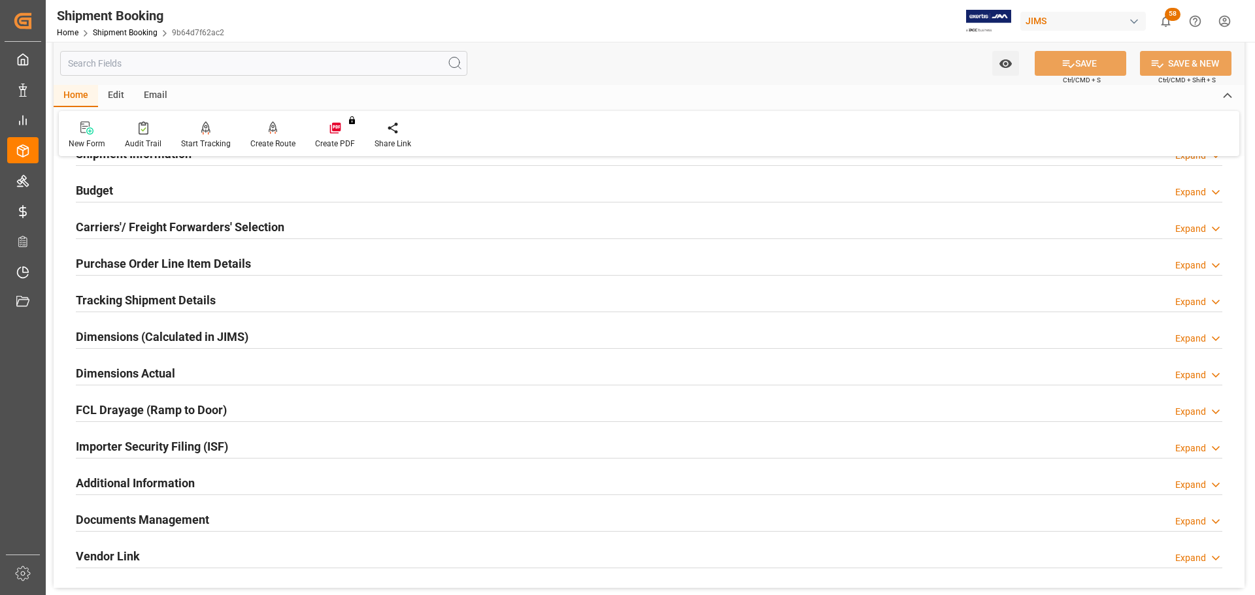
click at [241, 257] on h2 "Purchase Order Line Item Details" at bounding box center [163, 264] width 175 height 18
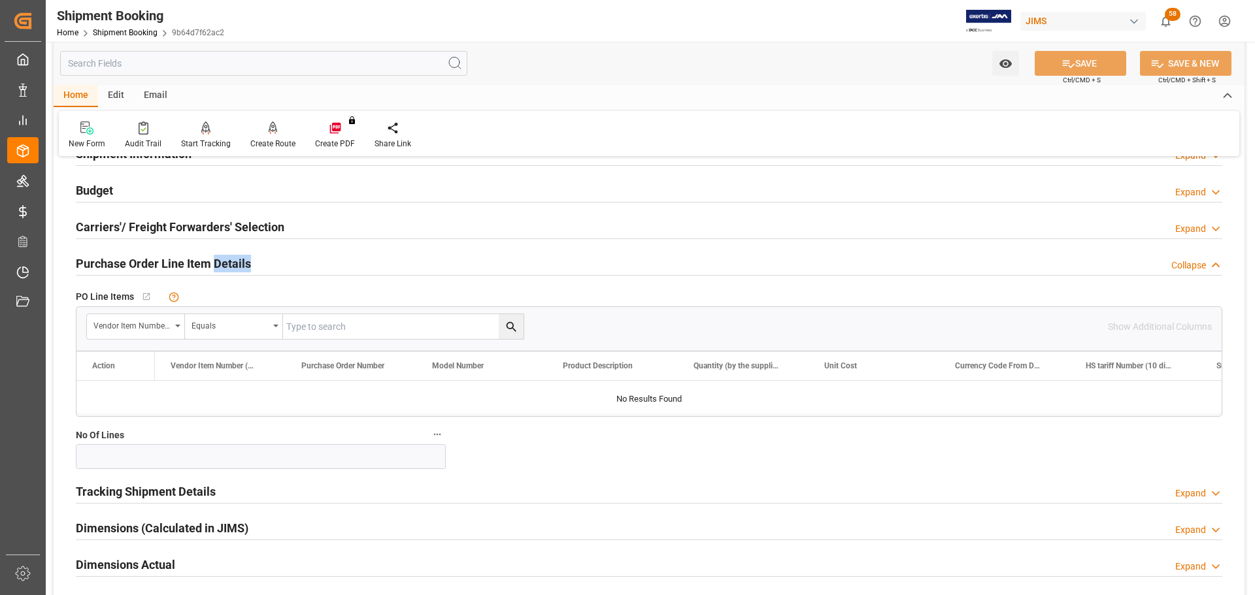
click at [241, 257] on h2 "Purchase Order Line Item Details" at bounding box center [163, 264] width 175 height 18
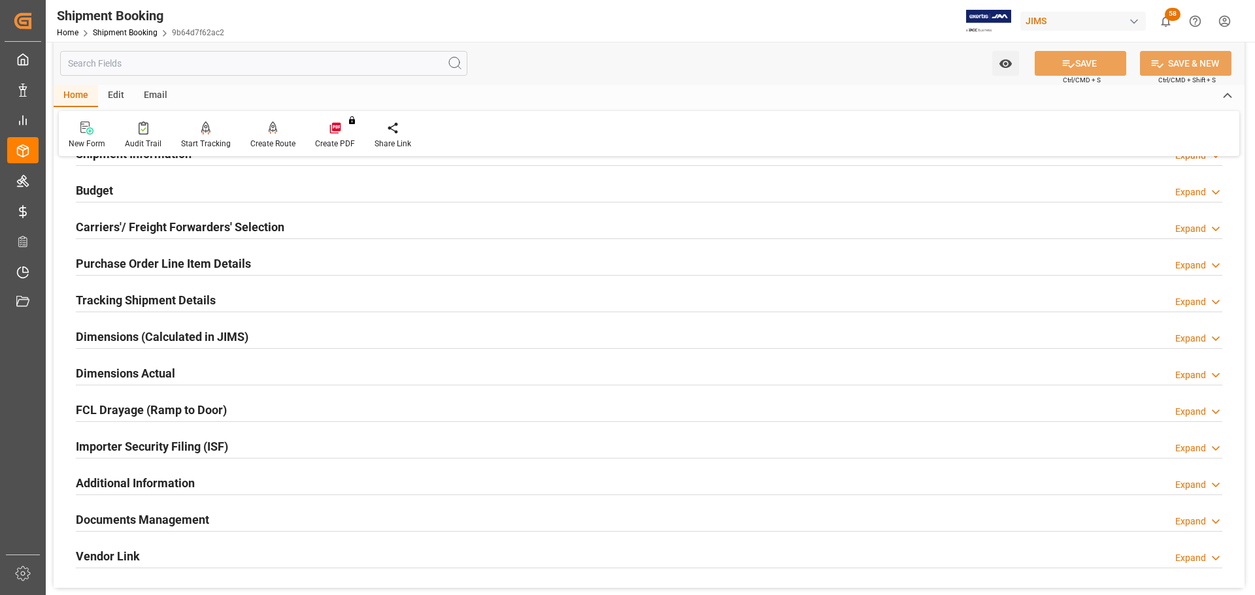
click at [233, 289] on div "Tracking Shipment Details Expand" at bounding box center [649, 299] width 1146 height 25
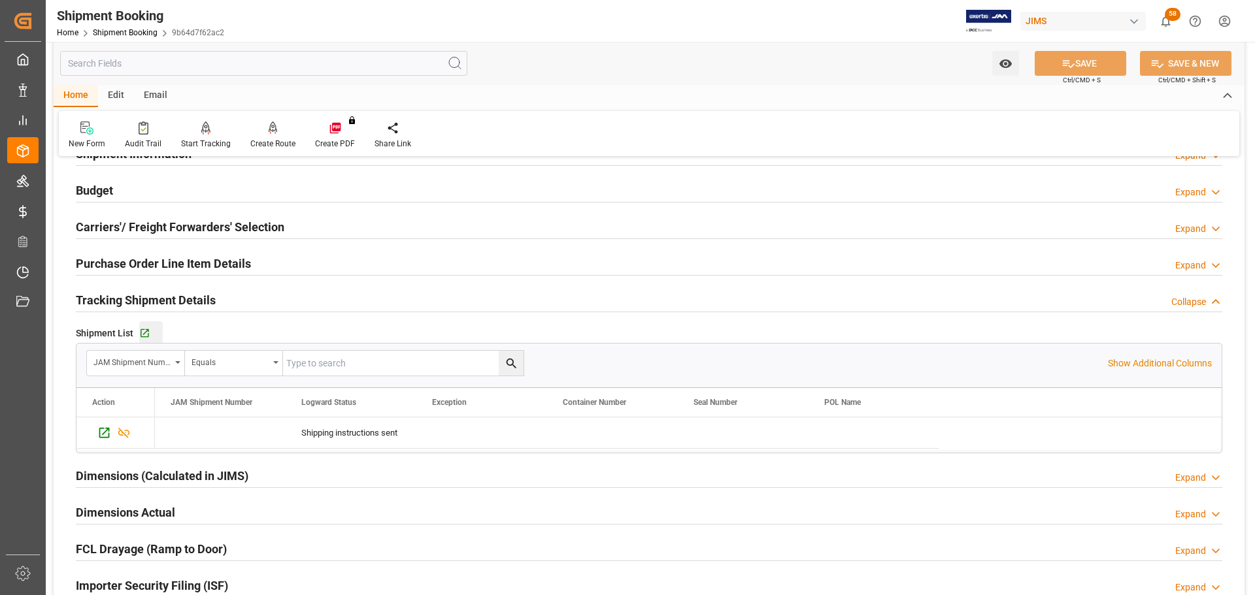
click at [151, 328] on div "Go to Shipment Tracking Grid" at bounding box center [151, 333] width 24 height 11
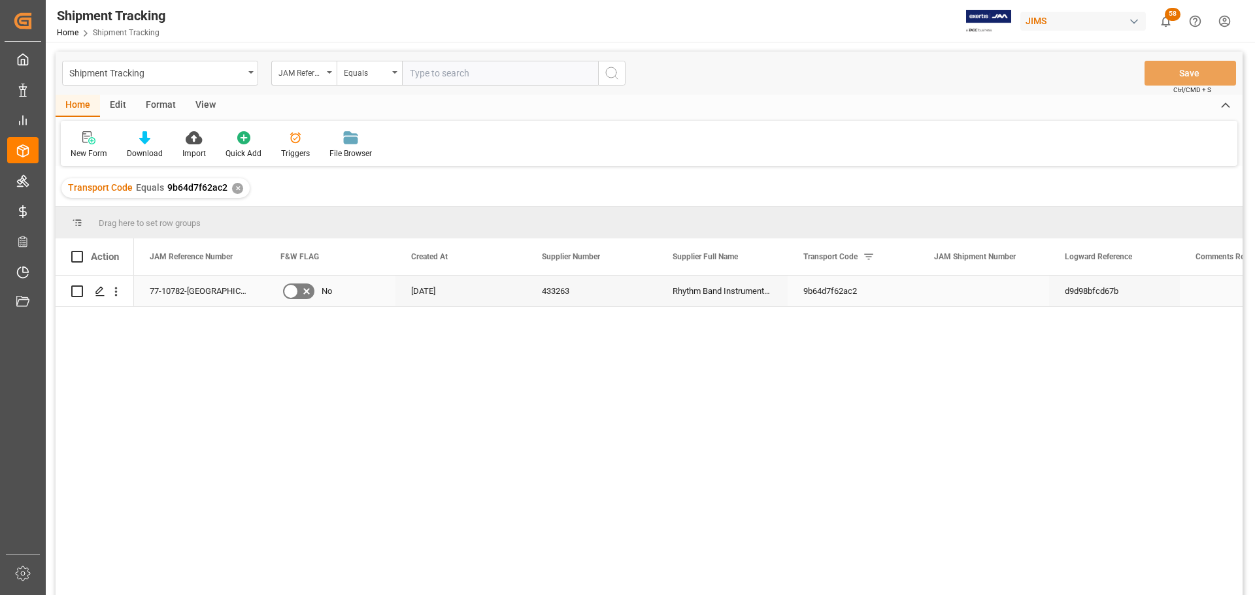
click at [99, 295] on icon "Press SPACE to select this row." at bounding box center [100, 291] width 10 height 10
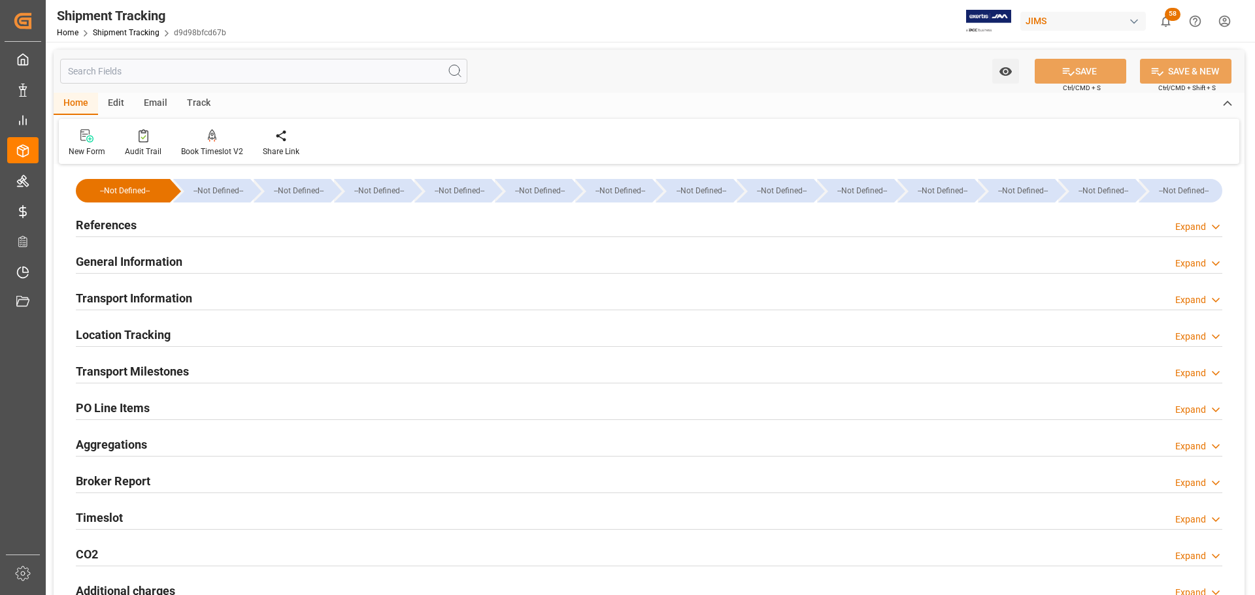
click at [169, 254] on h2 "General Information" at bounding box center [129, 262] width 107 height 18
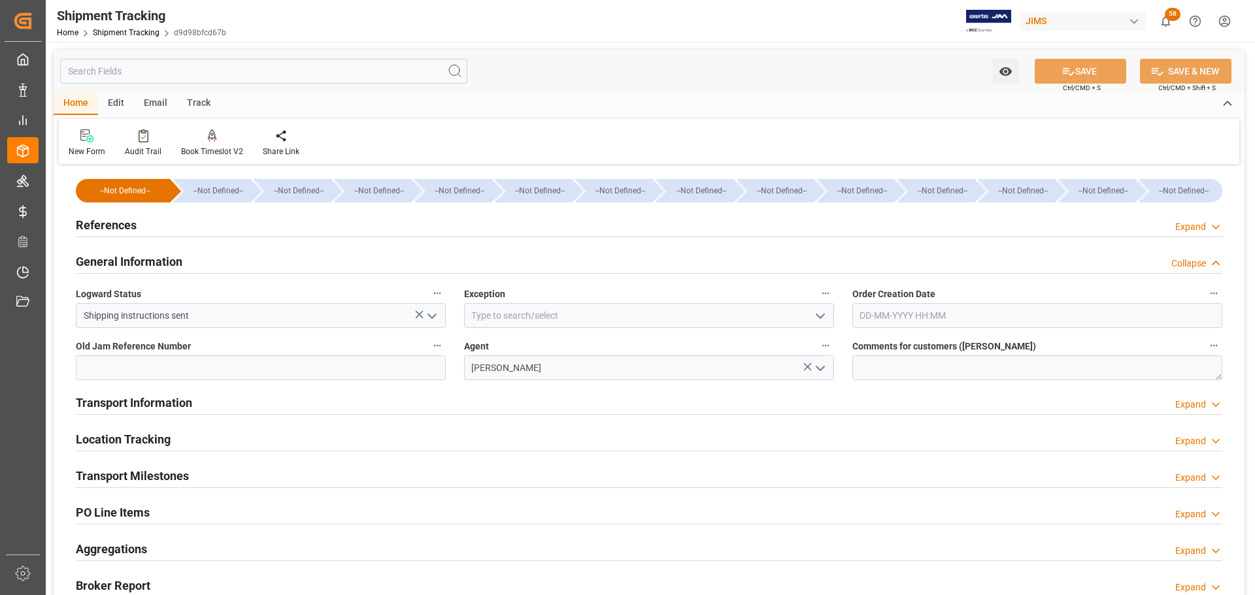
click at [169, 254] on h2 "General Information" at bounding box center [129, 262] width 107 height 18
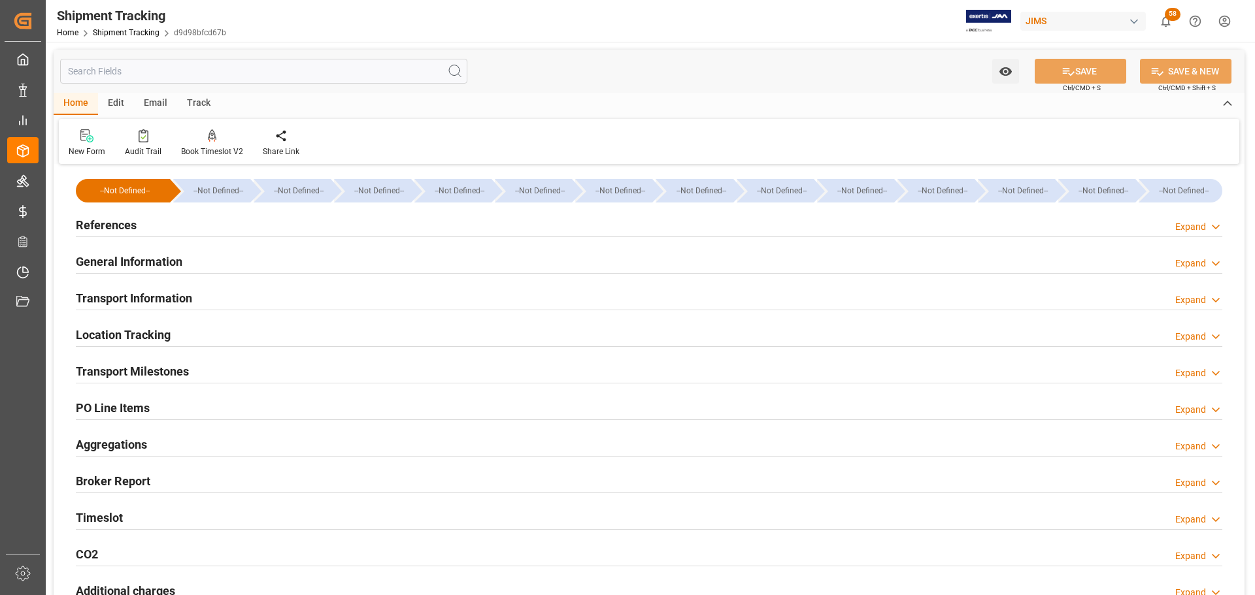
click at [173, 301] on h2 "Transport Information" at bounding box center [134, 298] width 116 height 18
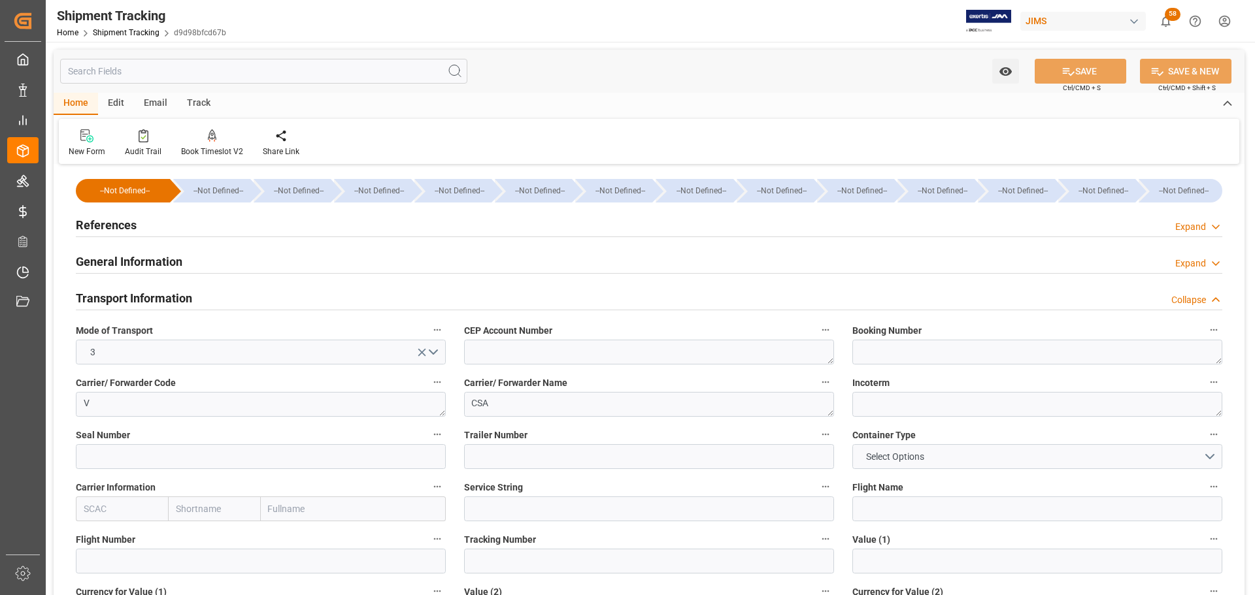
scroll to position [65, 0]
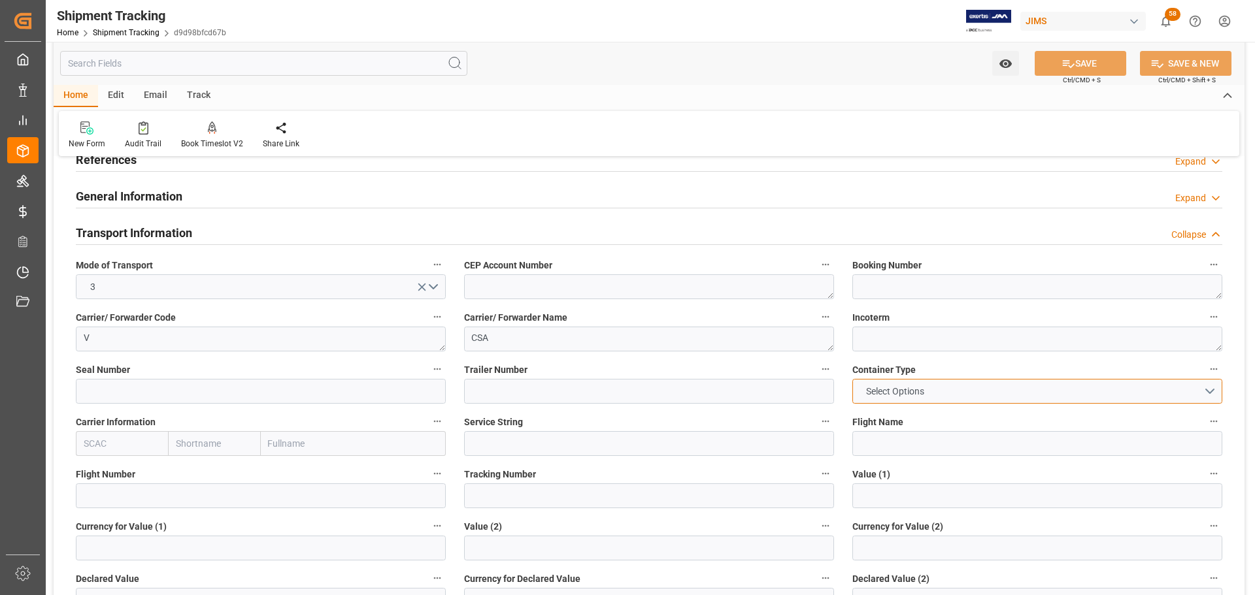
click at [945, 391] on button "Select Options" at bounding box center [1037, 391] width 370 height 25
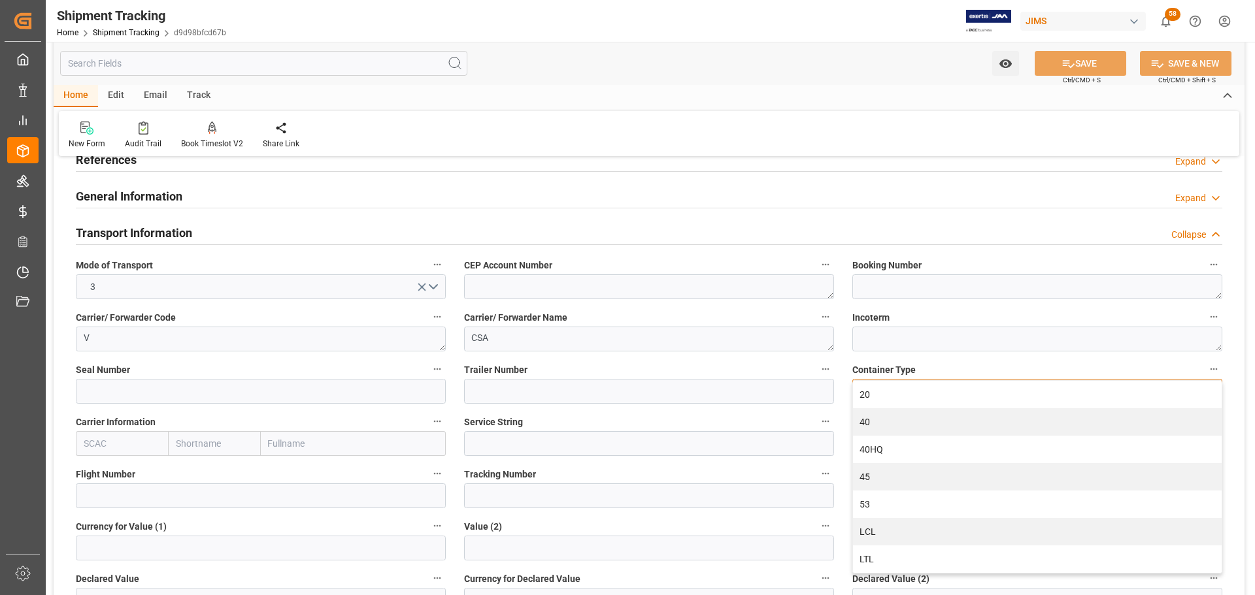
click at [889, 554] on div "LTL" at bounding box center [1037, 559] width 369 height 27
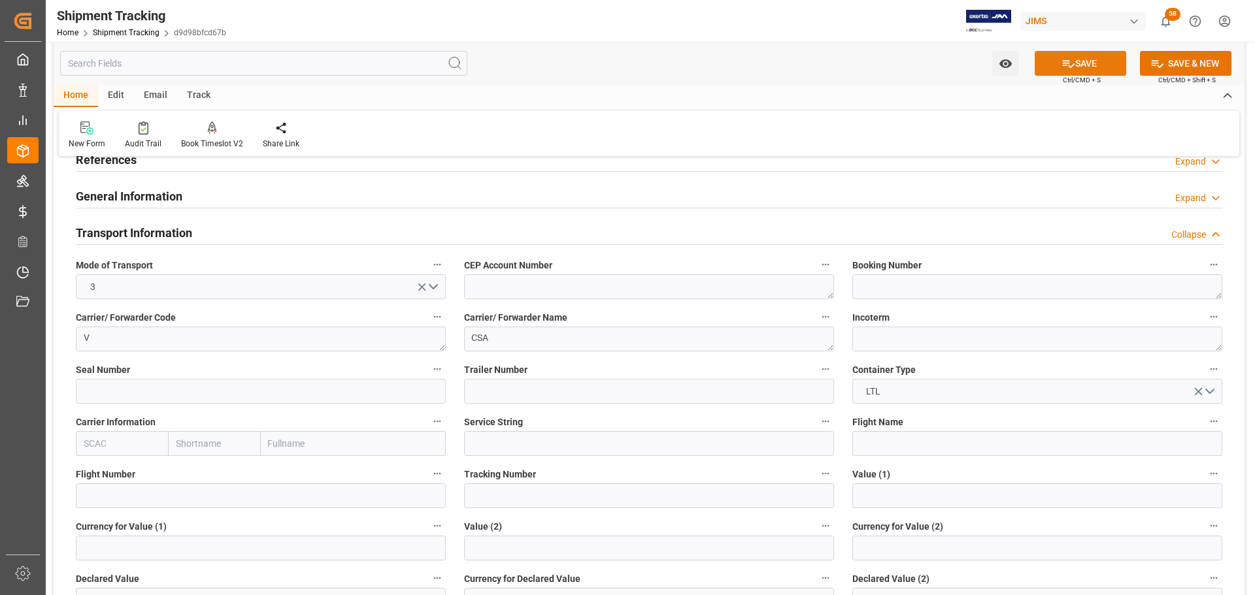
click at [1050, 71] on button "SAVE" at bounding box center [1079, 63] width 91 height 25
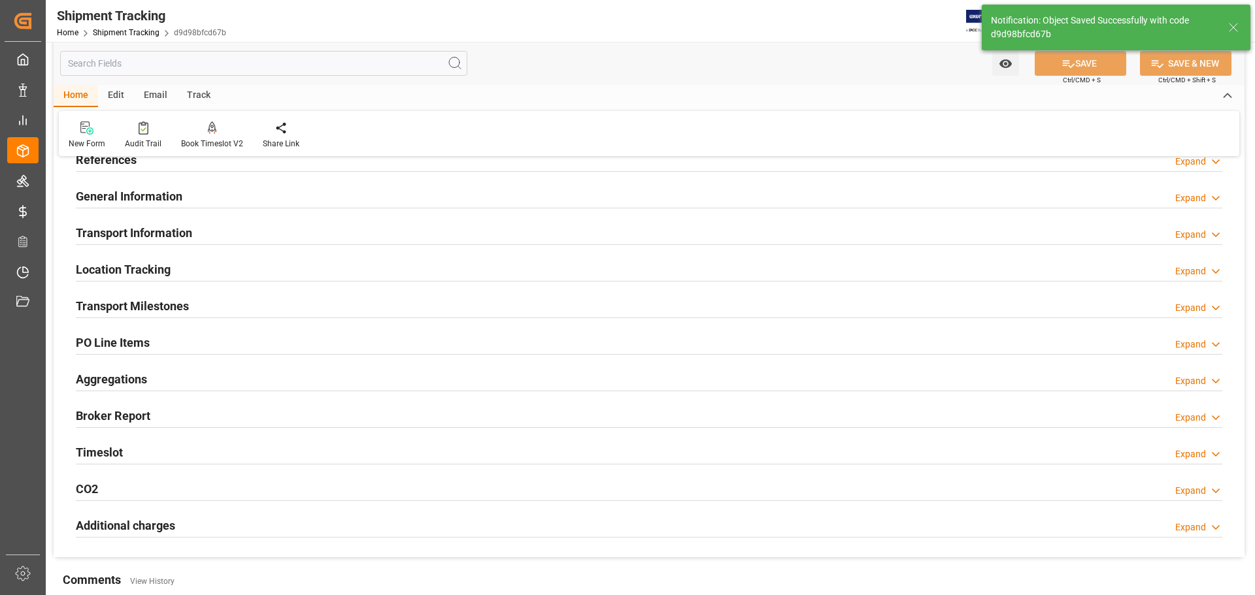
click at [217, 299] on div "Transport Milestones Expand" at bounding box center [649, 305] width 1146 height 25
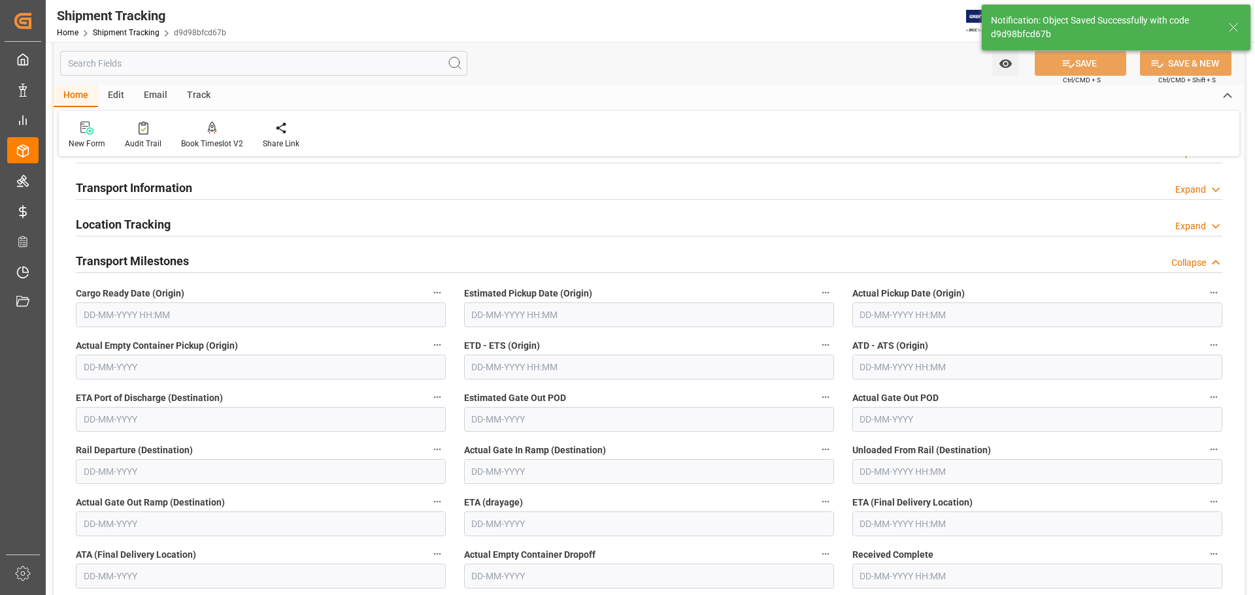
scroll to position [131, 0]
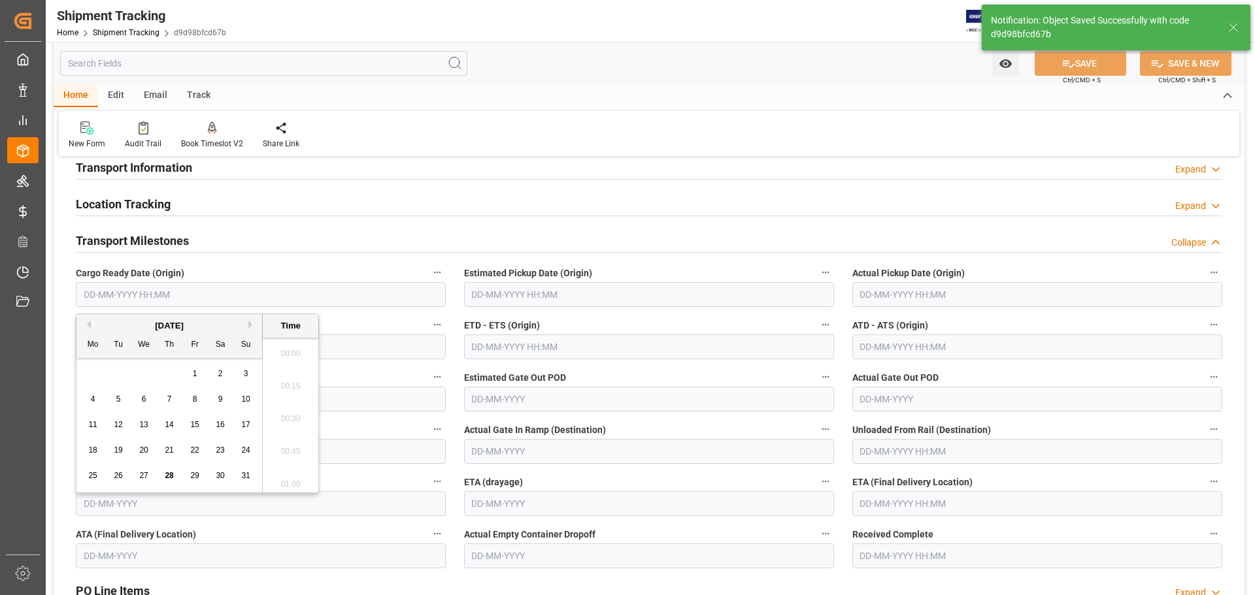
click at [176, 288] on input "text" at bounding box center [261, 294] width 370 height 25
click at [163, 479] on div "28" at bounding box center [169, 477] width 16 height 16
type input "28-08-2025 00:00"
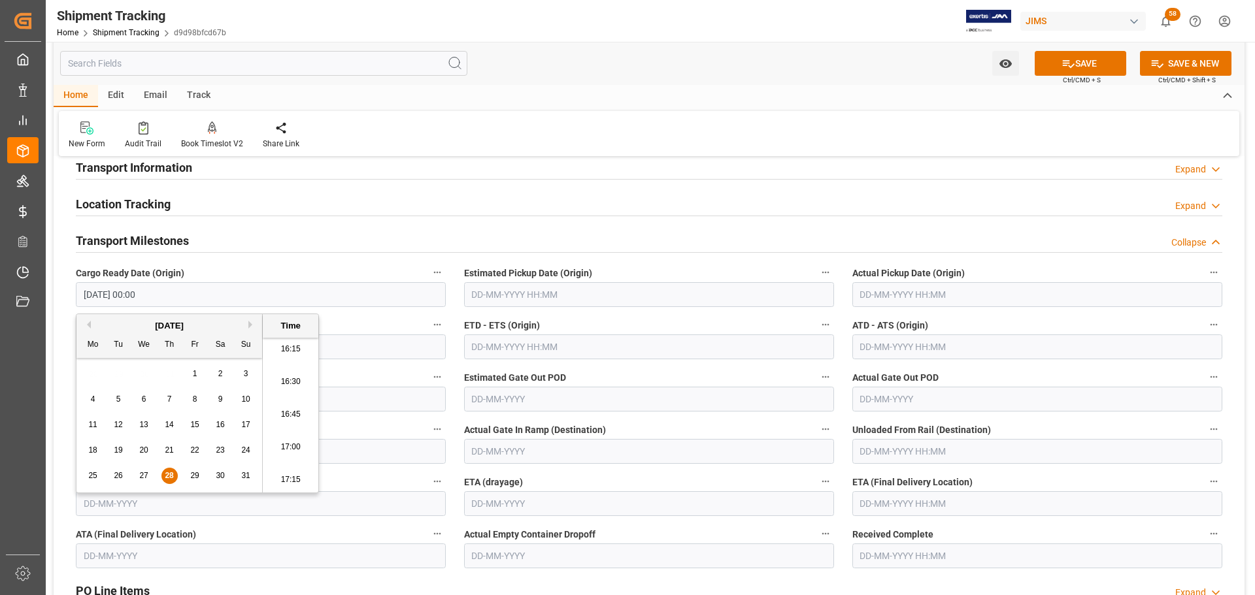
click at [569, 289] on input "text" at bounding box center [649, 294] width 370 height 25
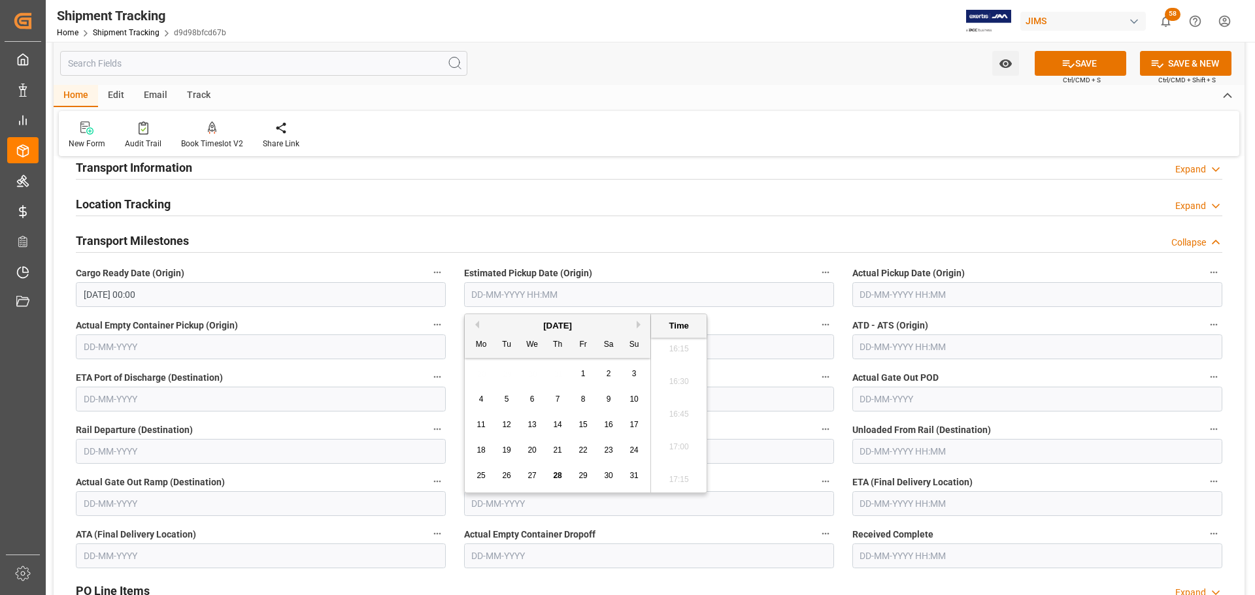
click at [588, 478] on div "29" at bounding box center [583, 477] width 16 height 16
type input "29-08-2025 00:00"
click at [355, 244] on div "Transport Milestones Collapse" at bounding box center [649, 239] width 1146 height 25
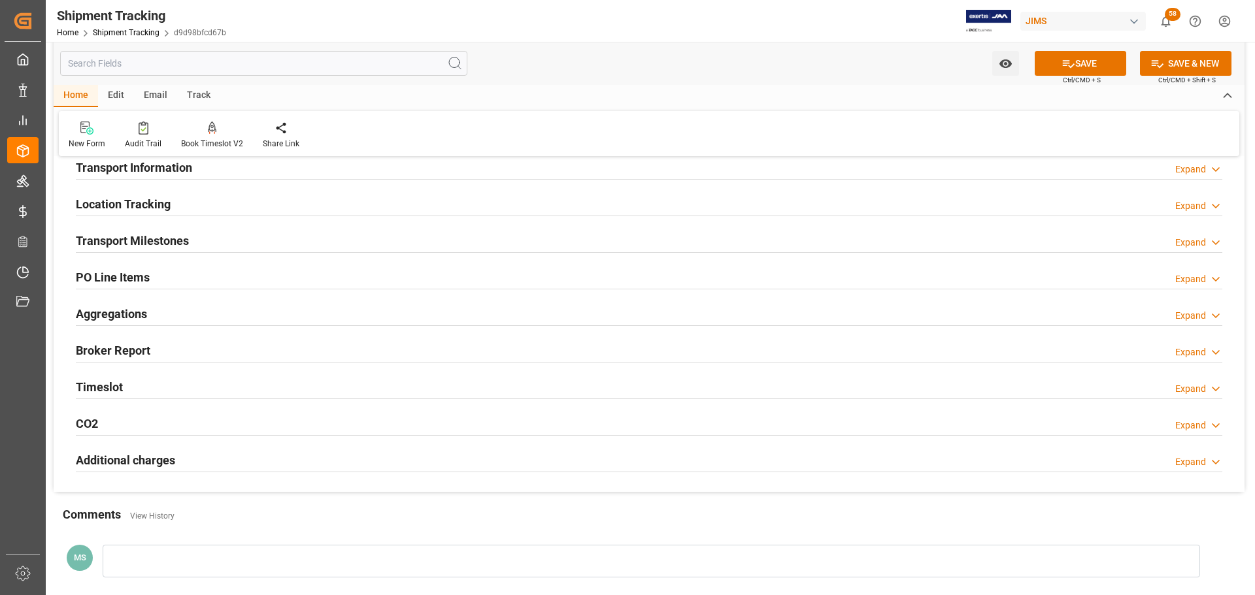
click at [381, 240] on div "Transport Milestones Expand" at bounding box center [649, 239] width 1146 height 25
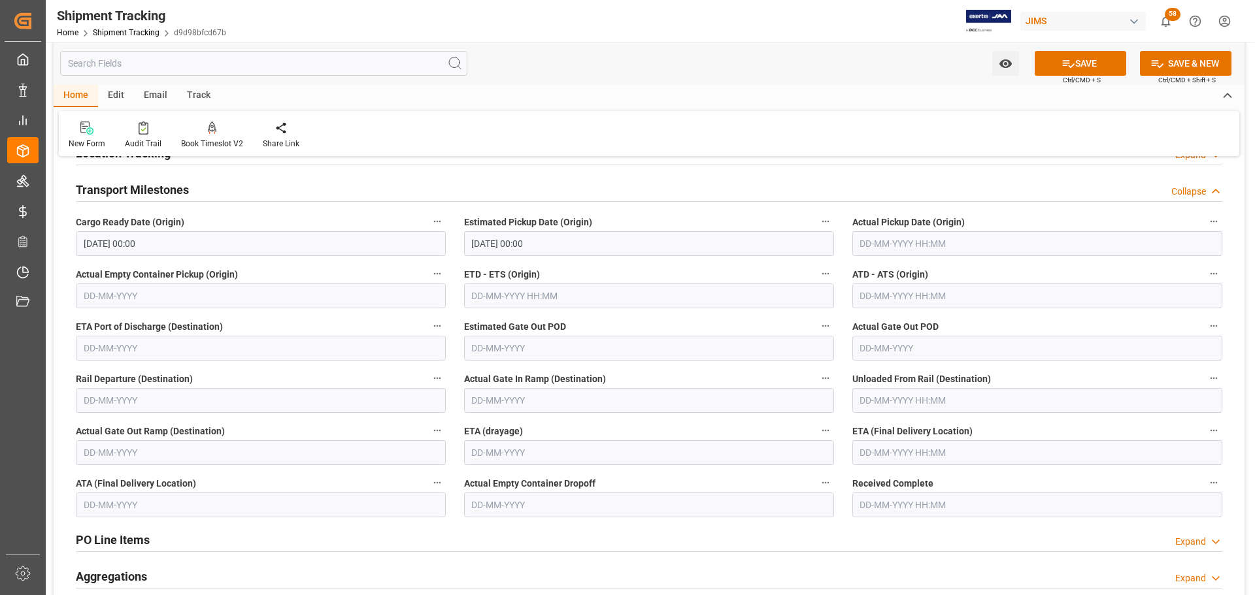
scroll to position [196, 0]
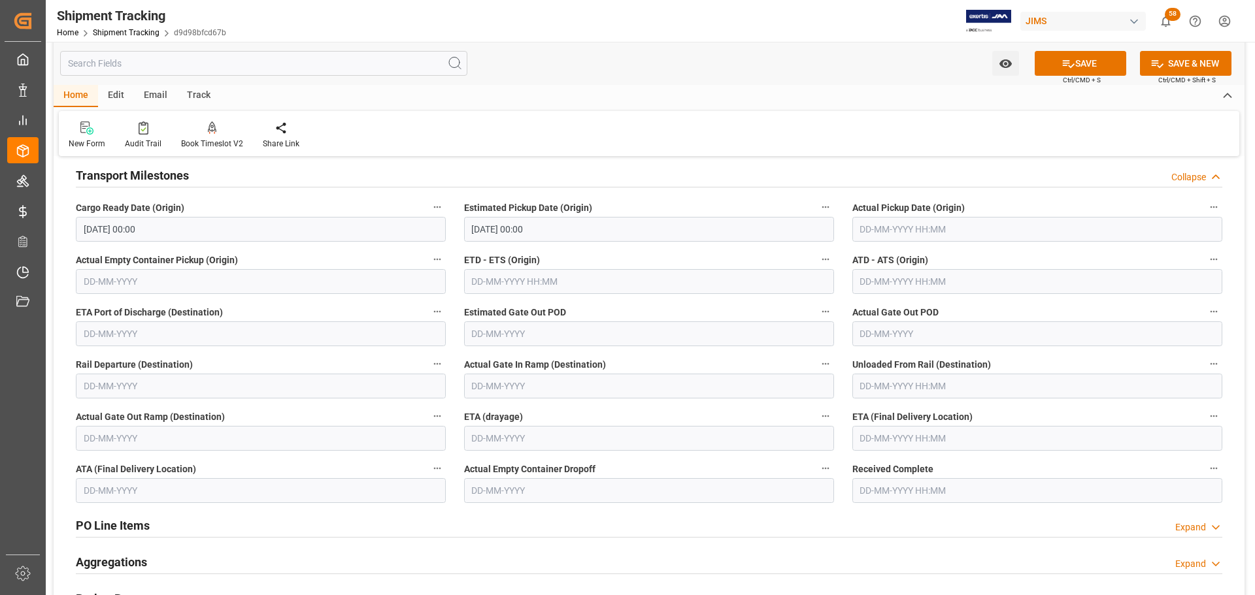
click at [884, 442] on input "text" at bounding box center [1037, 438] width 370 height 25
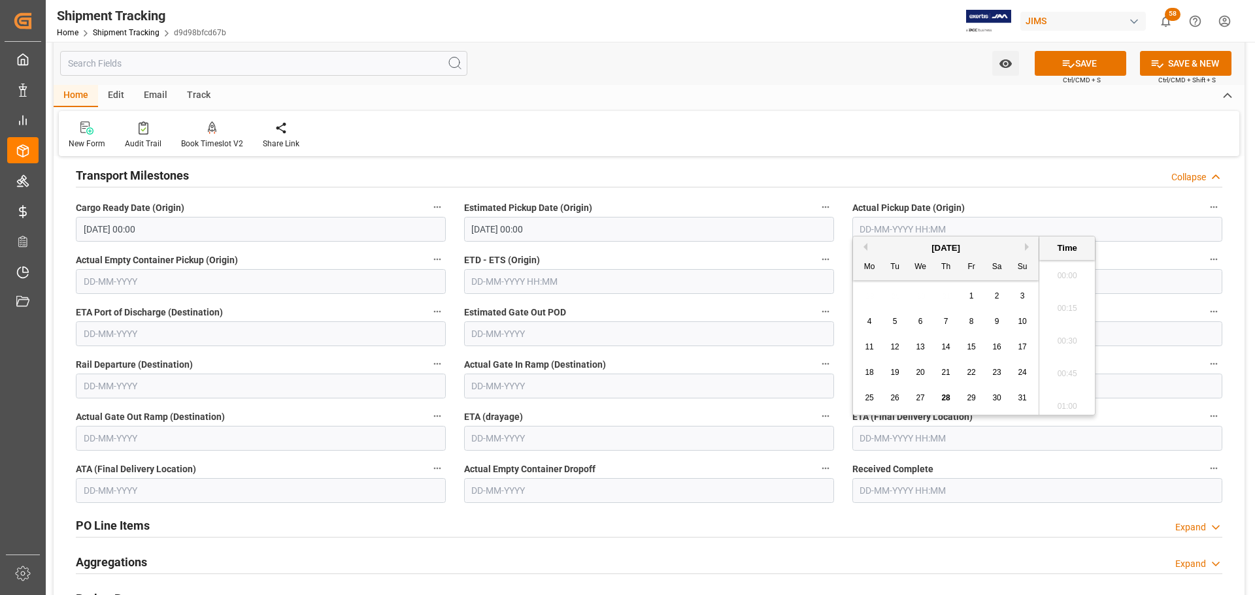
scroll to position [2128, 0]
click at [1026, 247] on button "Next Month" at bounding box center [1029, 247] width 8 height 8
click at [970, 301] on div "5" at bounding box center [971, 297] width 16 height 16
type input "05-09-2025 00:00"
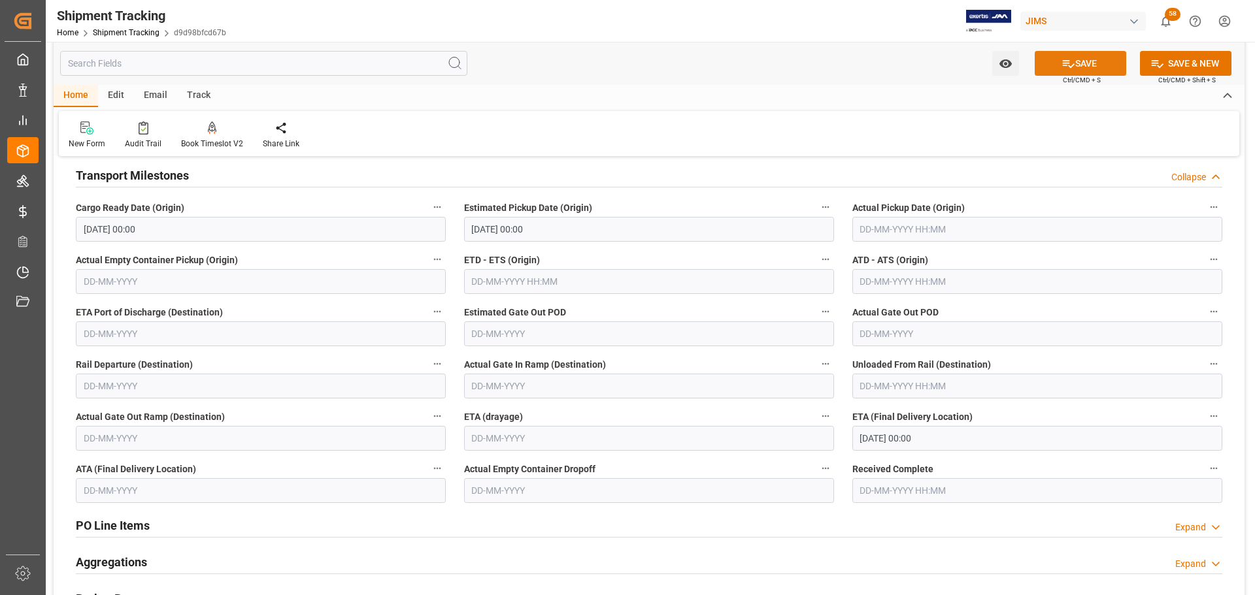
click at [1069, 56] on button "SAVE" at bounding box center [1079, 63] width 91 height 25
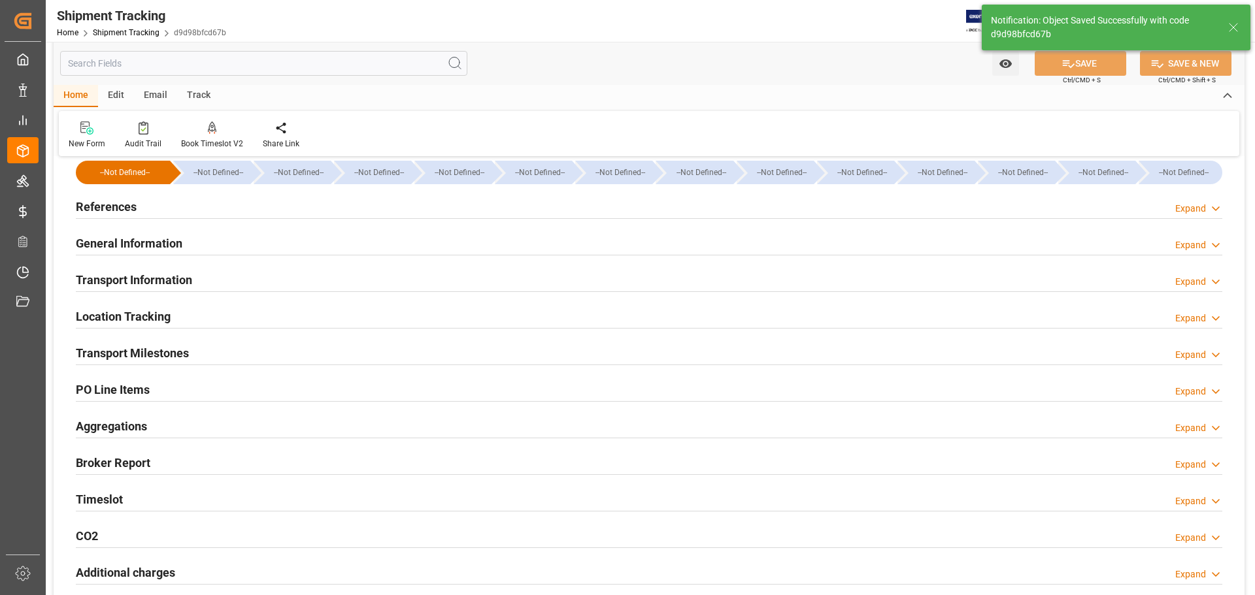
scroll to position [0, 0]
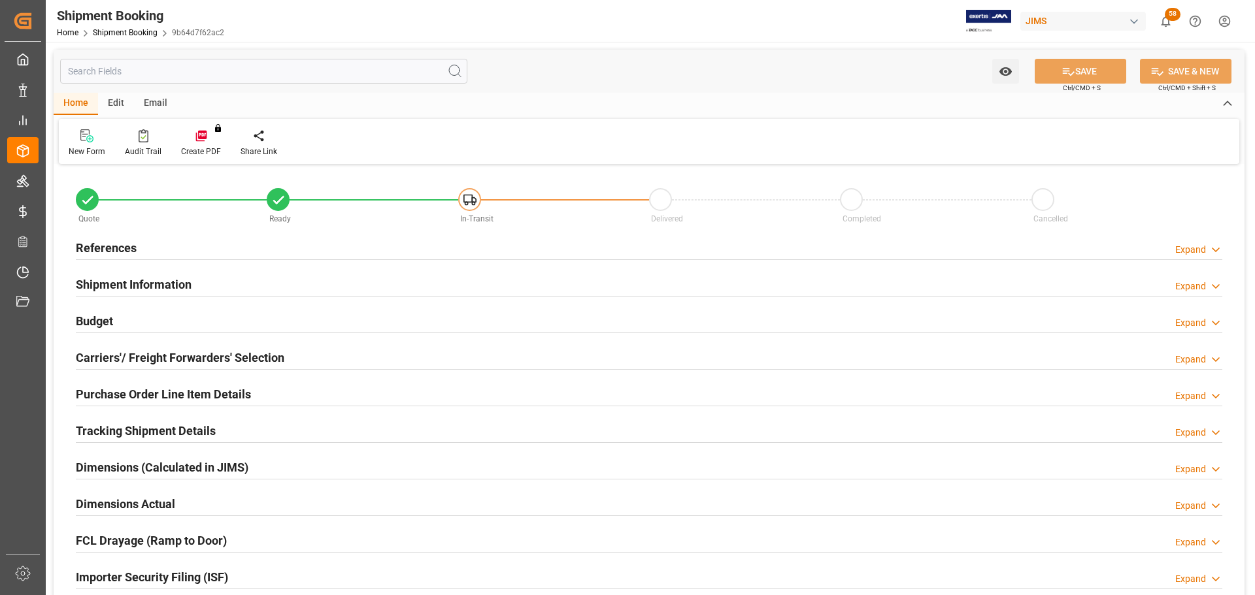
type input "0"
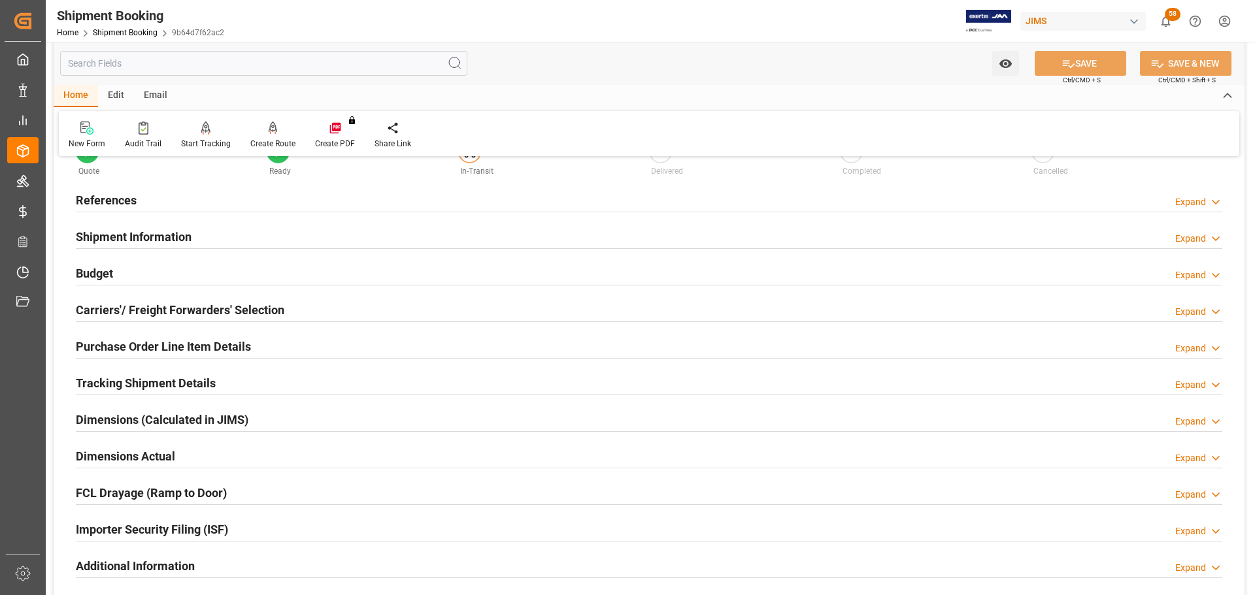
scroll to position [65, 0]
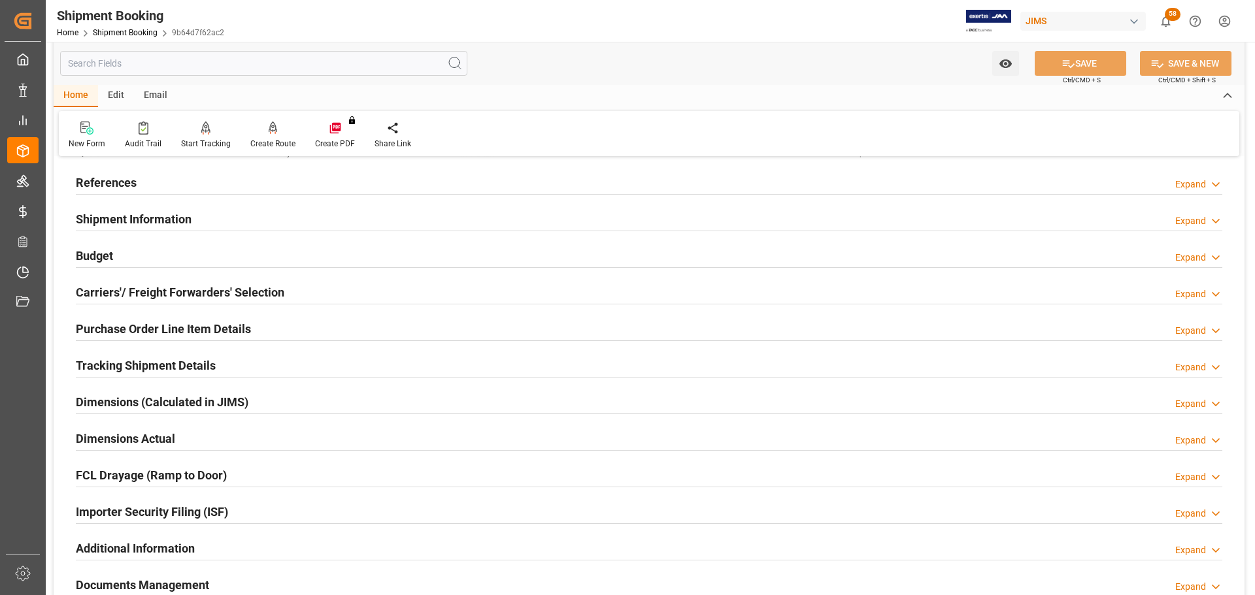
click at [186, 431] on div "Dimensions Actual Expand" at bounding box center [649, 437] width 1146 height 25
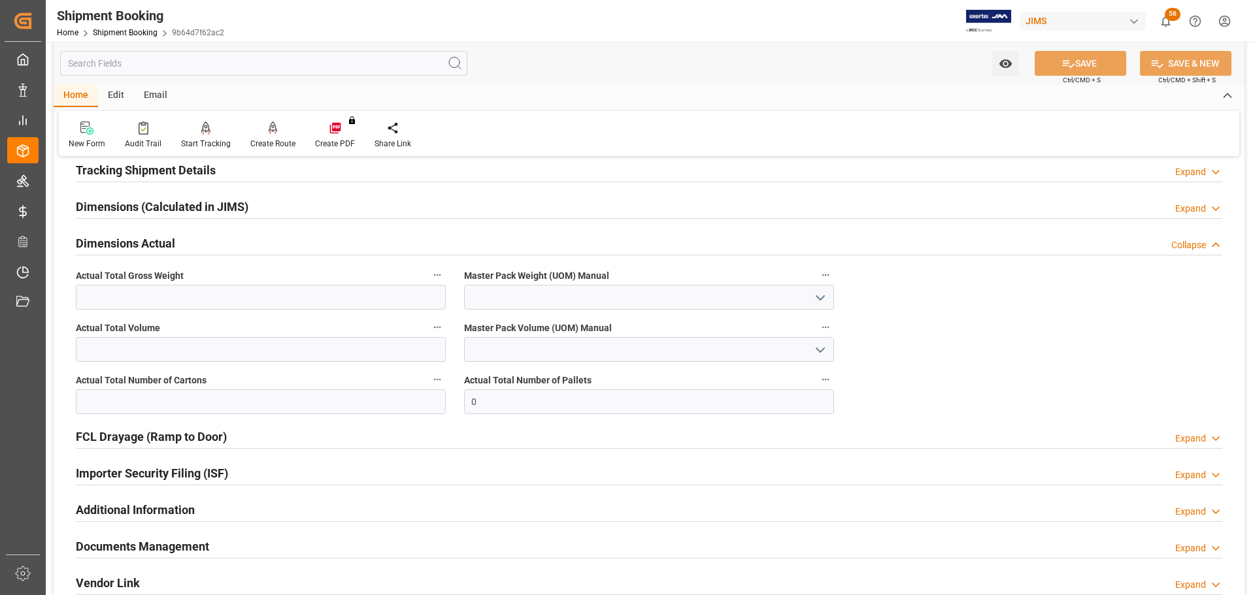
scroll to position [261, 0]
click at [274, 280] on label "Actual Total Gross Weight" at bounding box center [261, 275] width 370 height 18
click at [429, 280] on button "Actual Total Gross Weight" at bounding box center [437, 274] width 17 height 17
click at [266, 289] on div at bounding box center [627, 297] width 1255 height 595
click at [224, 301] on input "text" at bounding box center [261, 296] width 370 height 25
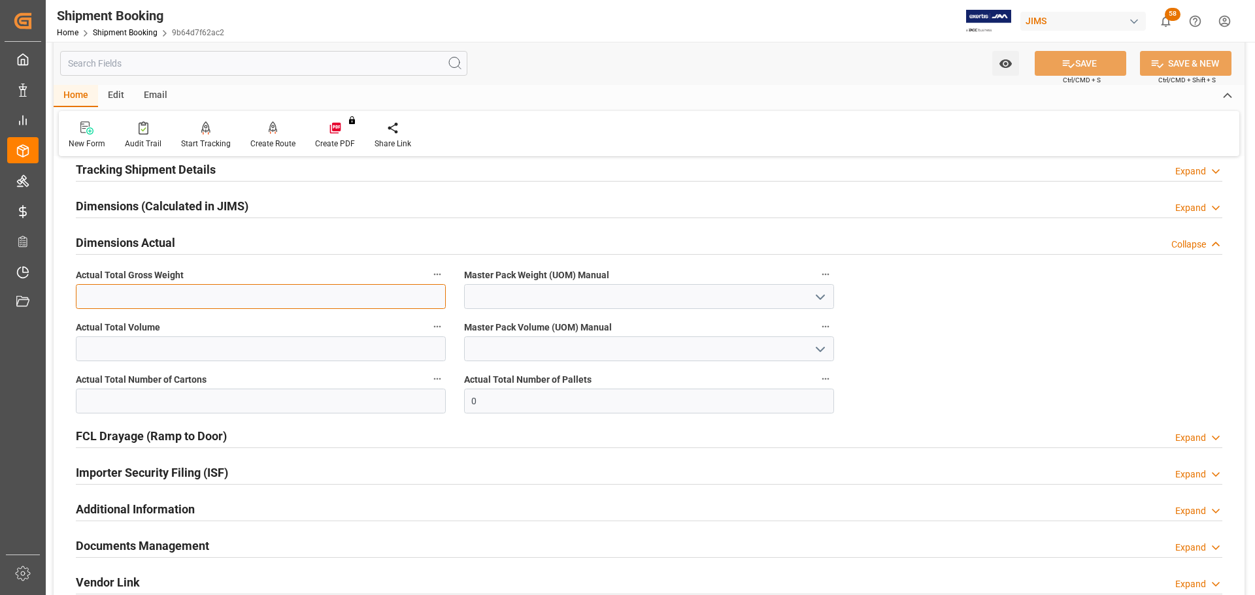
click at [257, 295] on input "text" at bounding box center [261, 296] width 370 height 25
type input "1365"
click at [818, 299] on icon "open menu" at bounding box center [820, 297] width 16 height 16
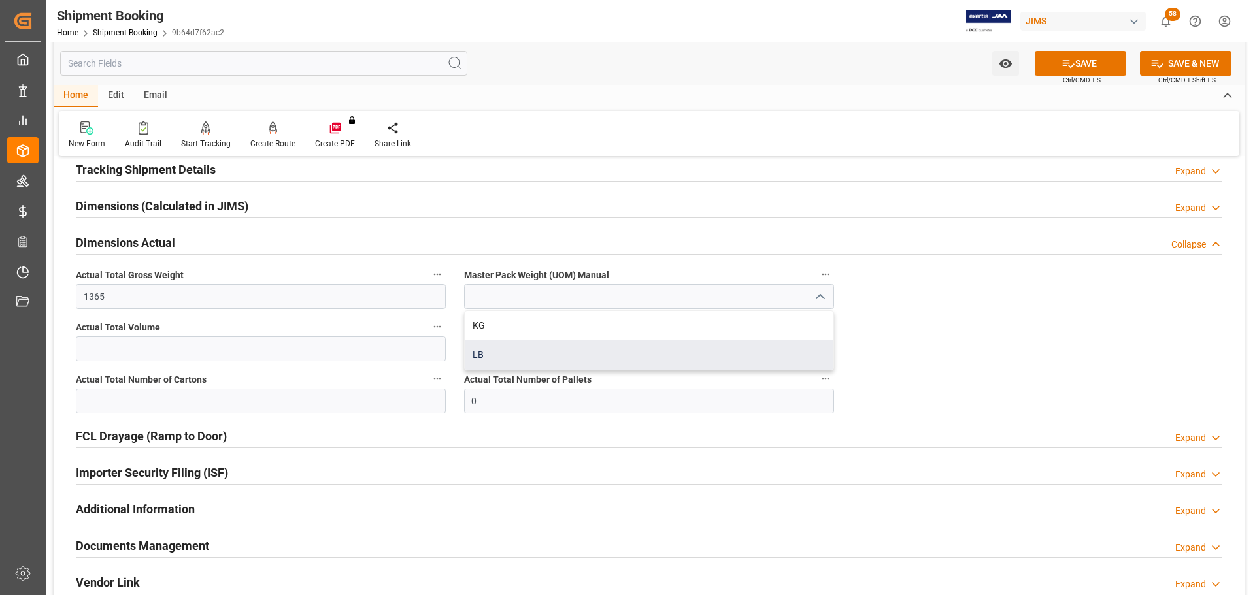
click at [610, 345] on div "LB" at bounding box center [649, 354] width 369 height 29
type input "LB"
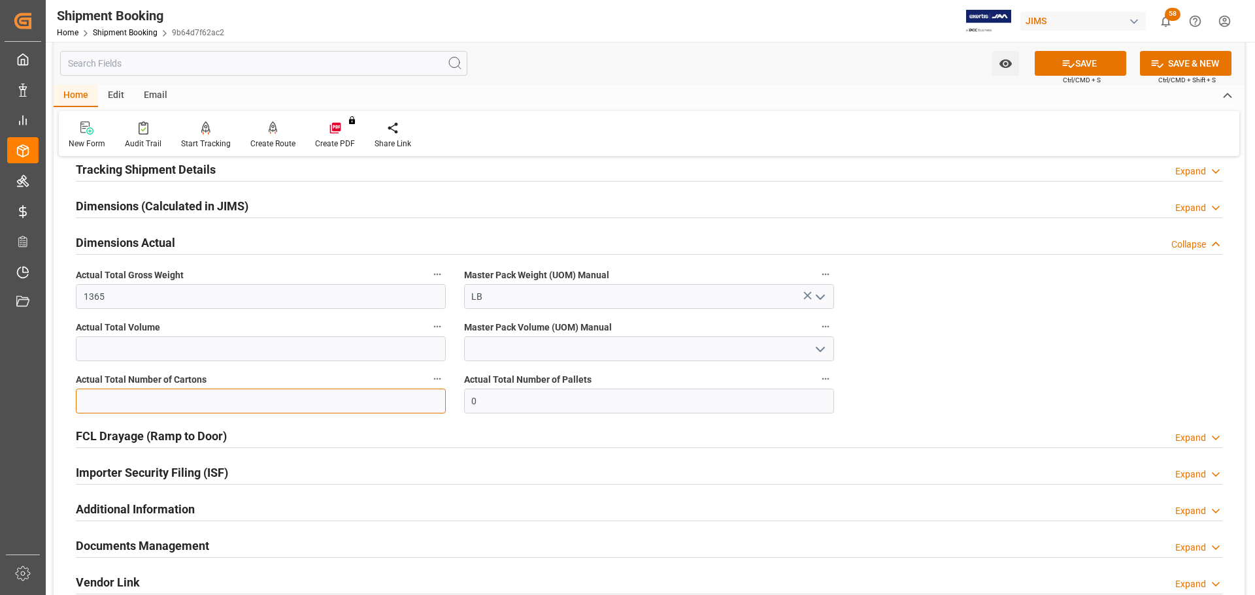
click at [310, 393] on input "text" at bounding box center [261, 401] width 370 height 25
type input "136"
click at [540, 406] on input "0" at bounding box center [649, 401] width 370 height 25
type input "5"
click at [1068, 69] on icon at bounding box center [1068, 64] width 14 height 14
